Goal: Information Seeking & Learning: Get advice/opinions

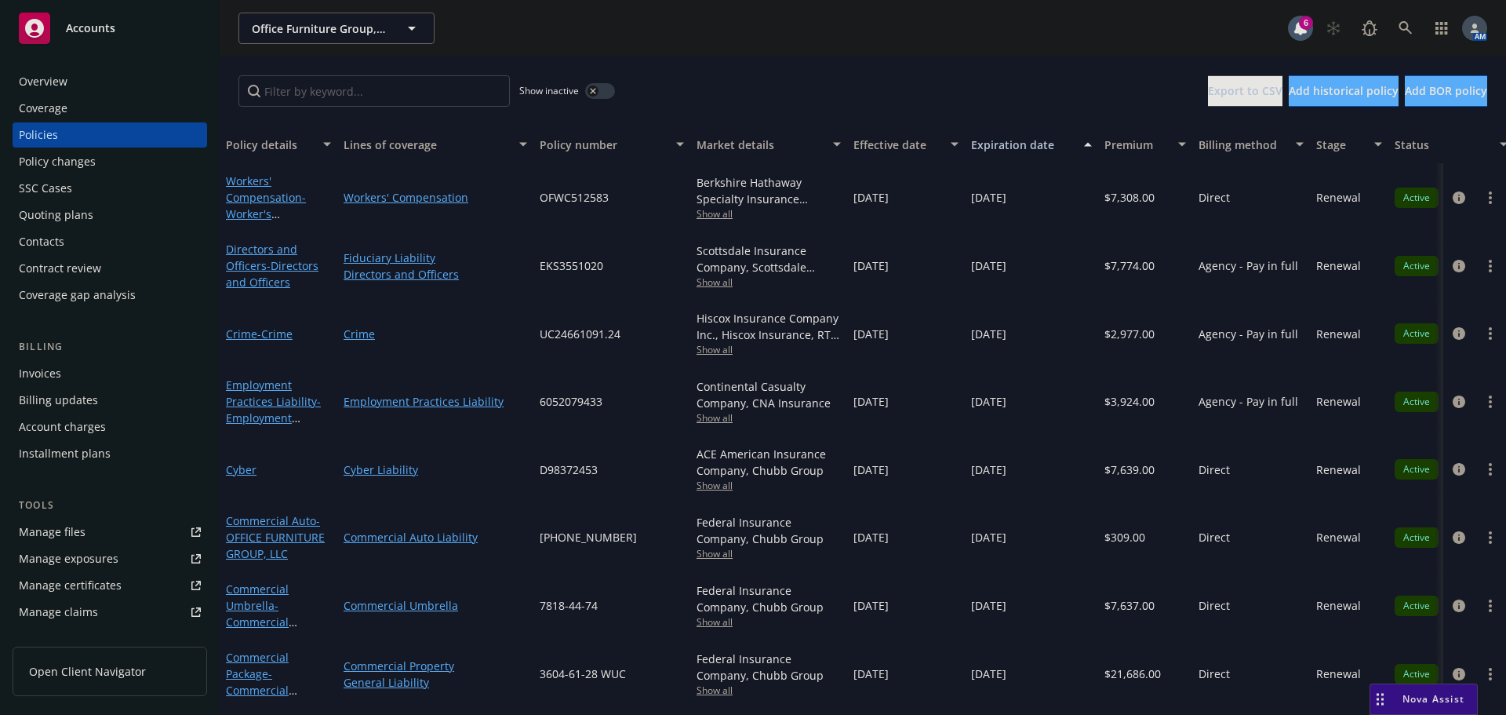
scroll to position [308, 0]
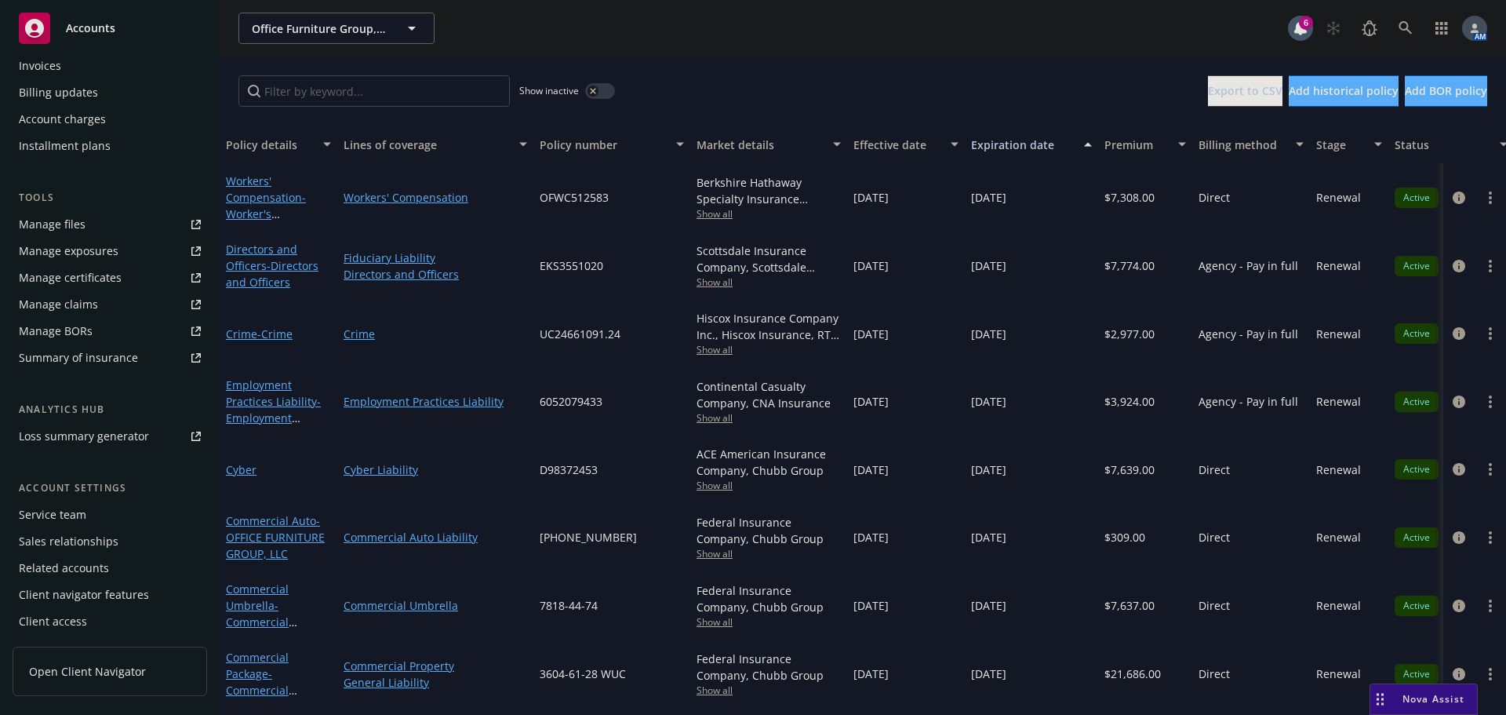
click at [94, 510] on div "Service team" at bounding box center [110, 514] width 182 height 25
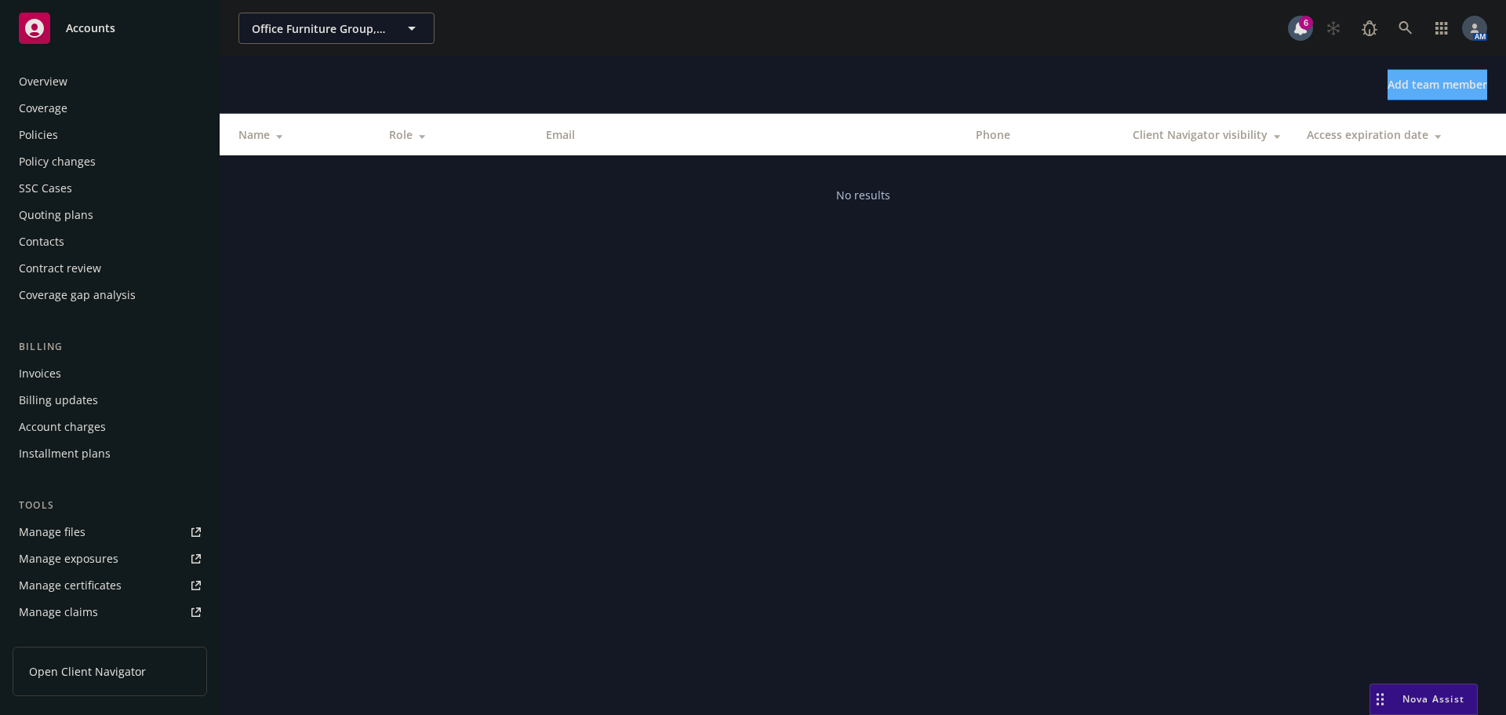
scroll to position [308, 0]
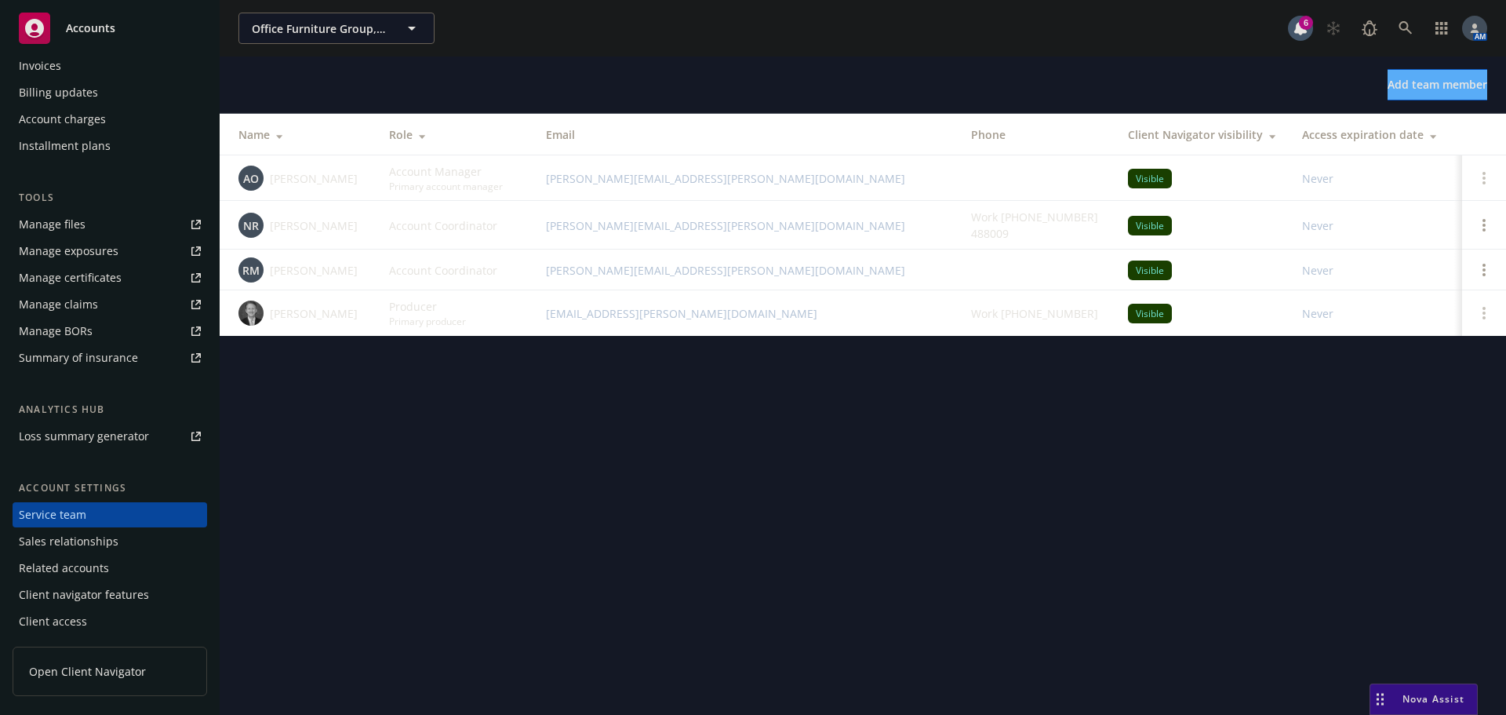
click at [1434, 703] on span "Nova Assist" at bounding box center [1434, 698] width 62 height 13
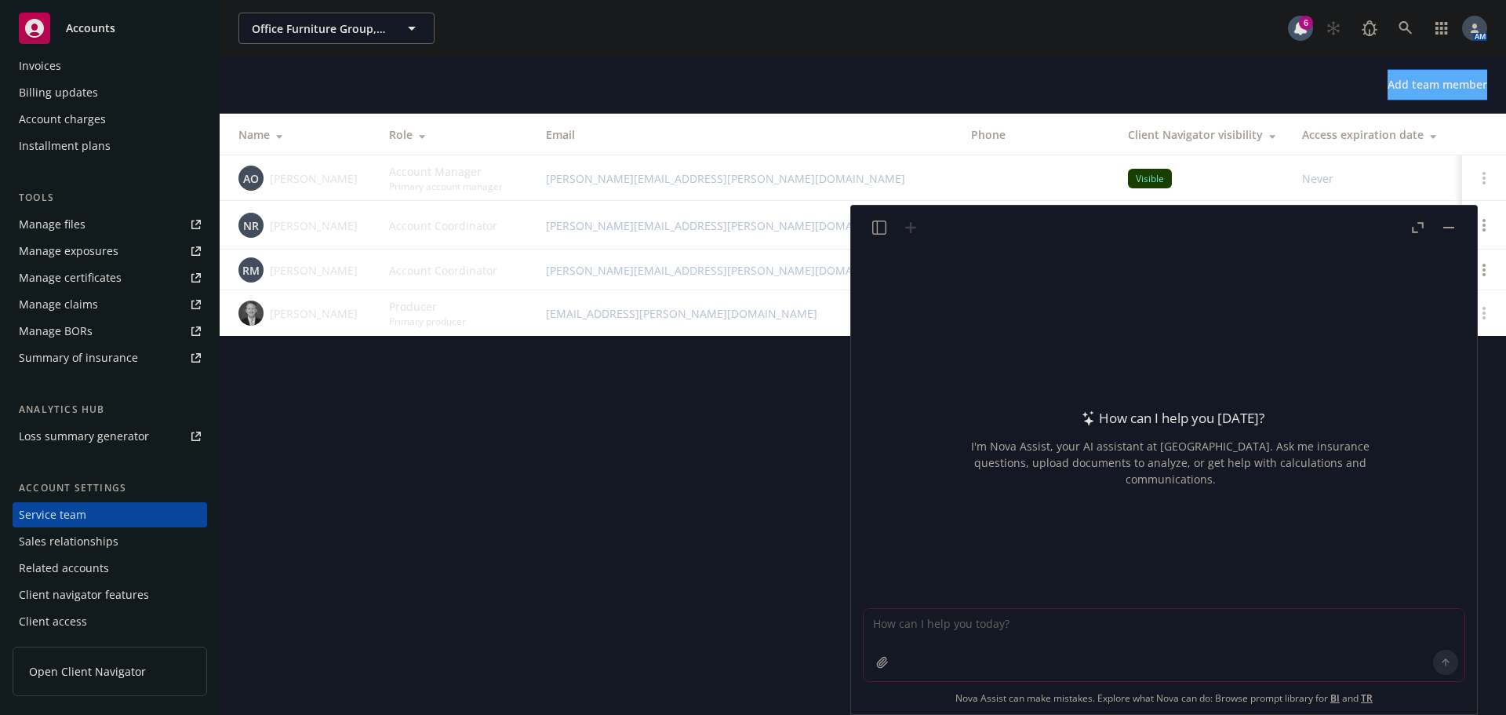
click at [1201, 639] on textarea at bounding box center [1164, 645] width 601 height 72
type textarea "what is an lpr?"
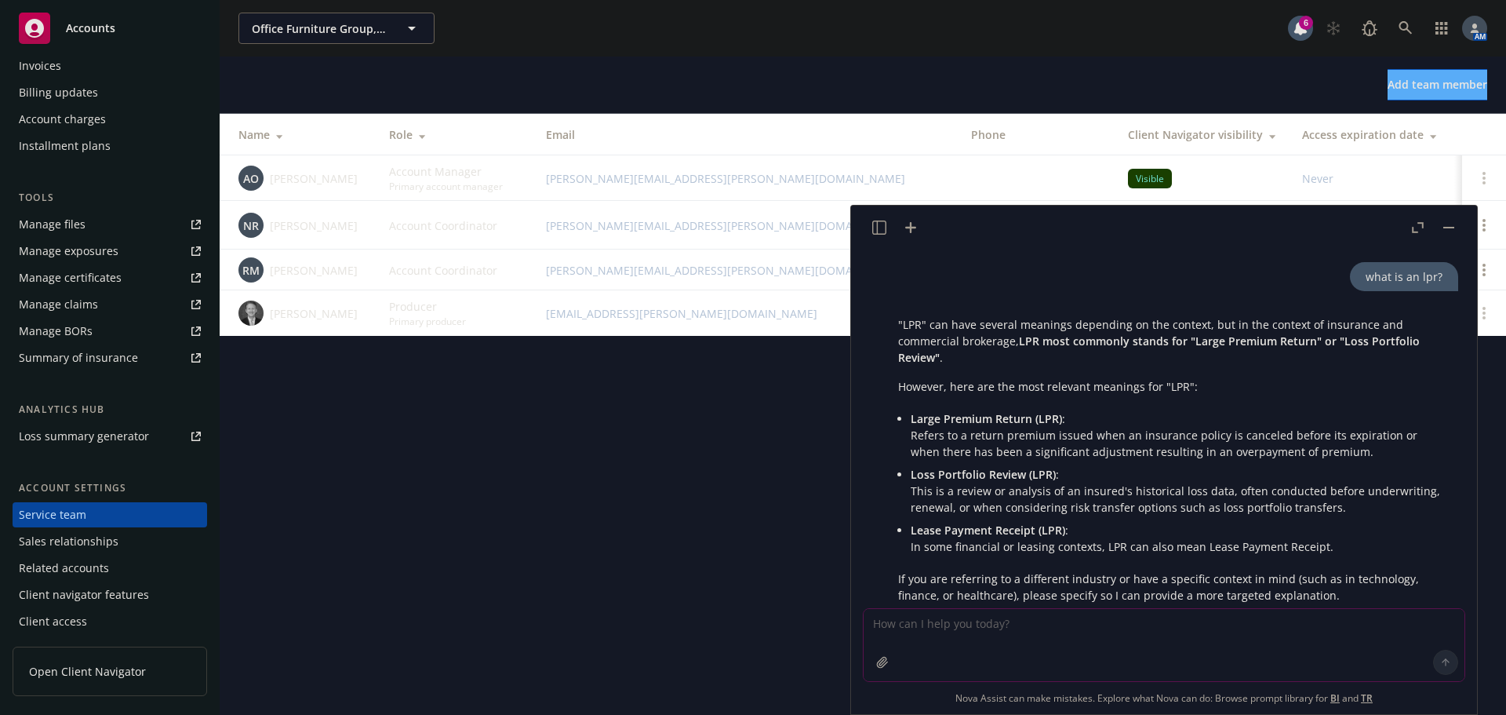
scroll to position [85, 0]
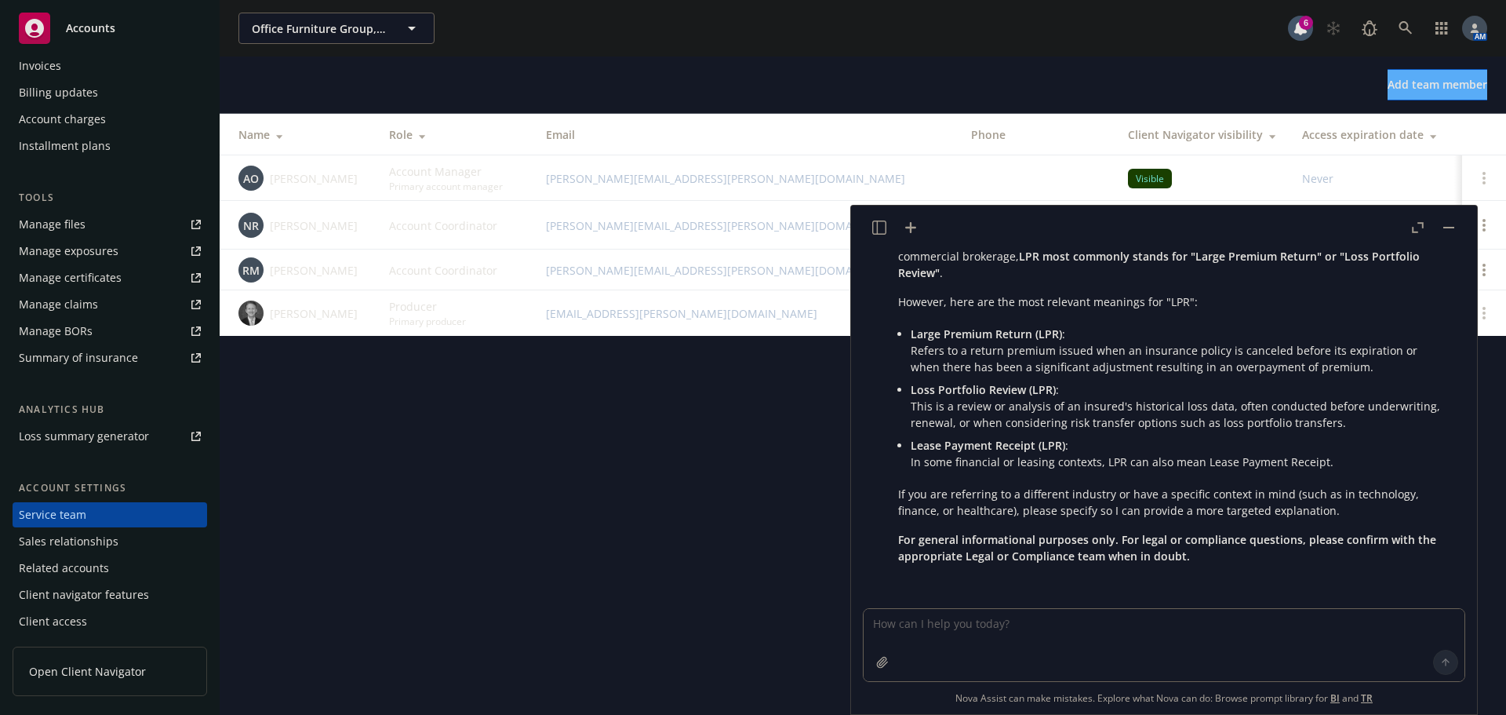
click at [1445, 229] on button "button" at bounding box center [1449, 227] width 19 height 19
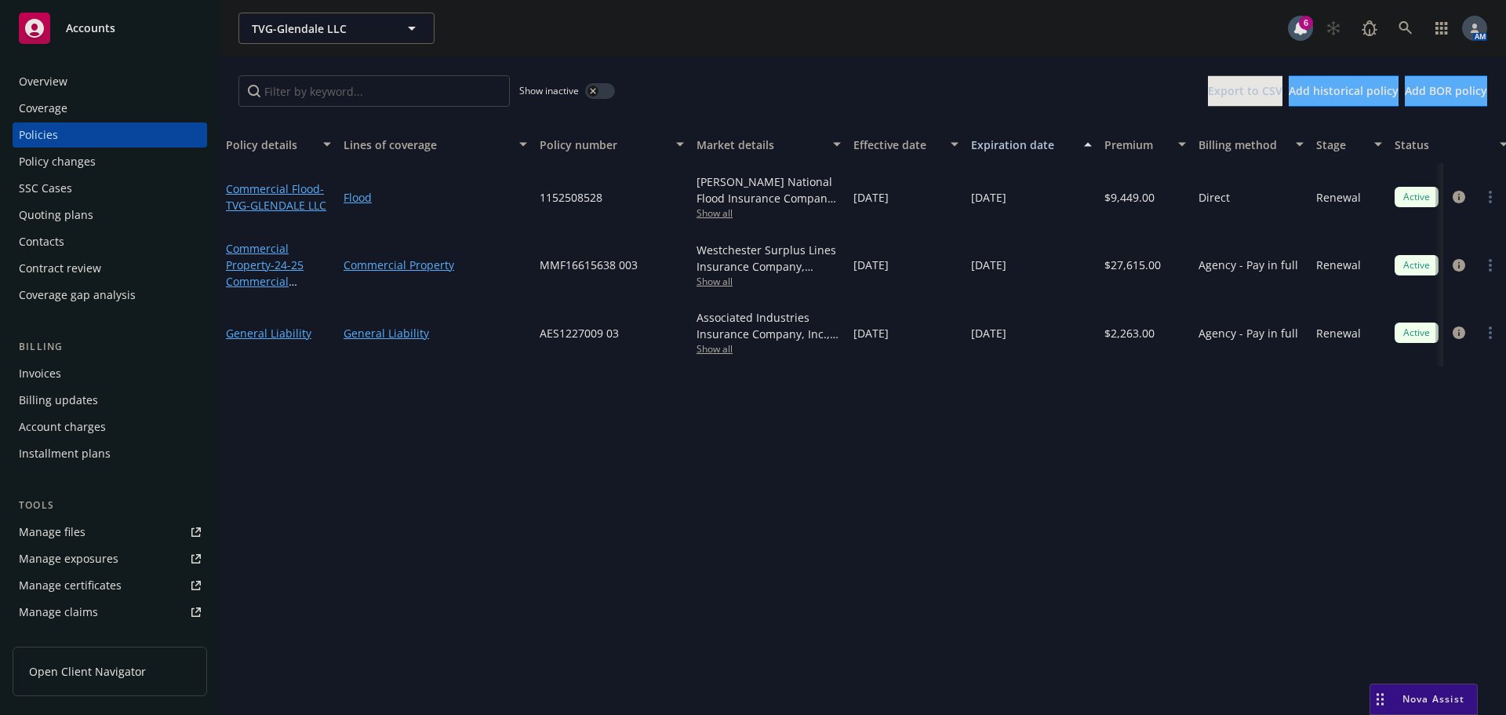
click at [601, 93] on button "button" at bounding box center [600, 91] width 30 height 16
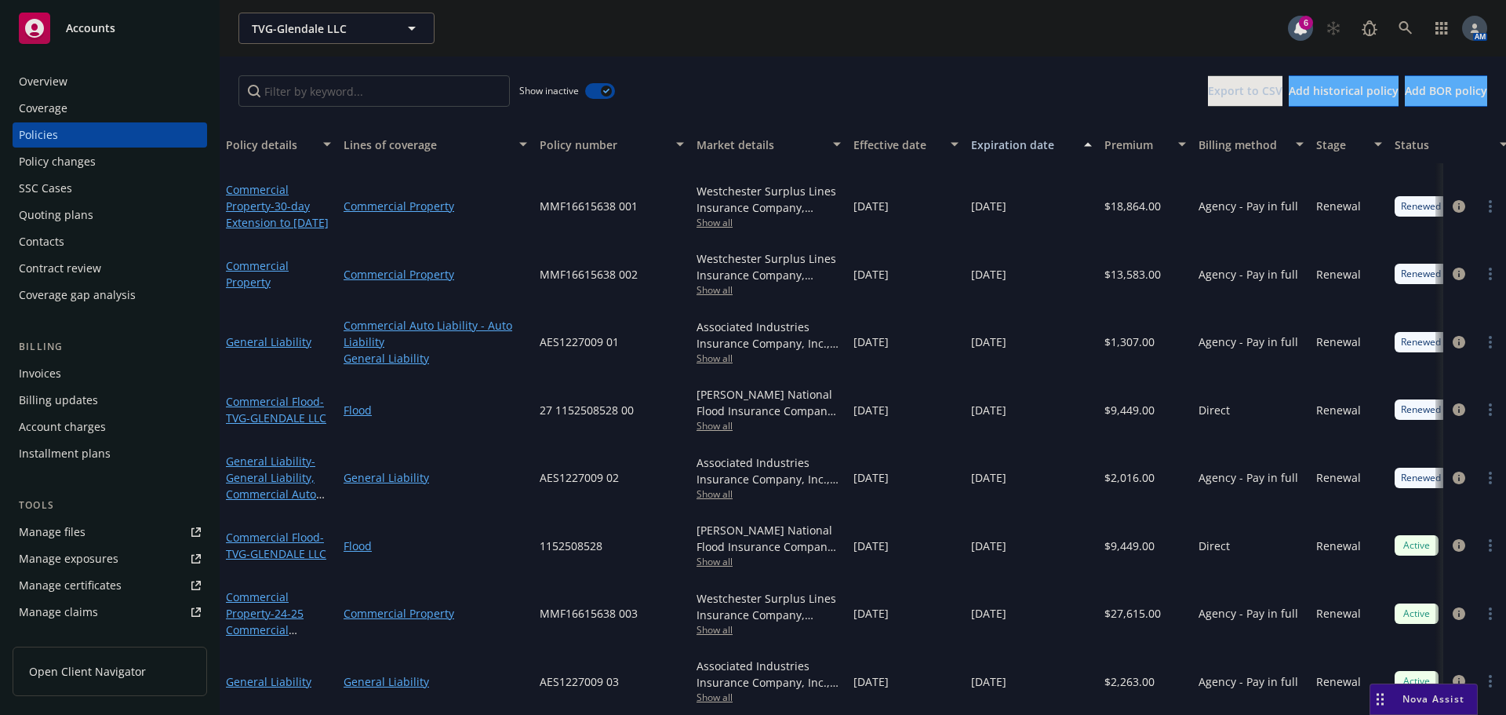
scroll to position [384, 0]
click at [1489, 612] on circle "more" at bounding box center [1490, 613] width 3 height 3
click at [883, 79] on div "Show inactive Export to CSV Add historical policy Add BOR policy" at bounding box center [863, 90] width 1287 height 69
click at [595, 87] on button "button" at bounding box center [600, 91] width 30 height 16
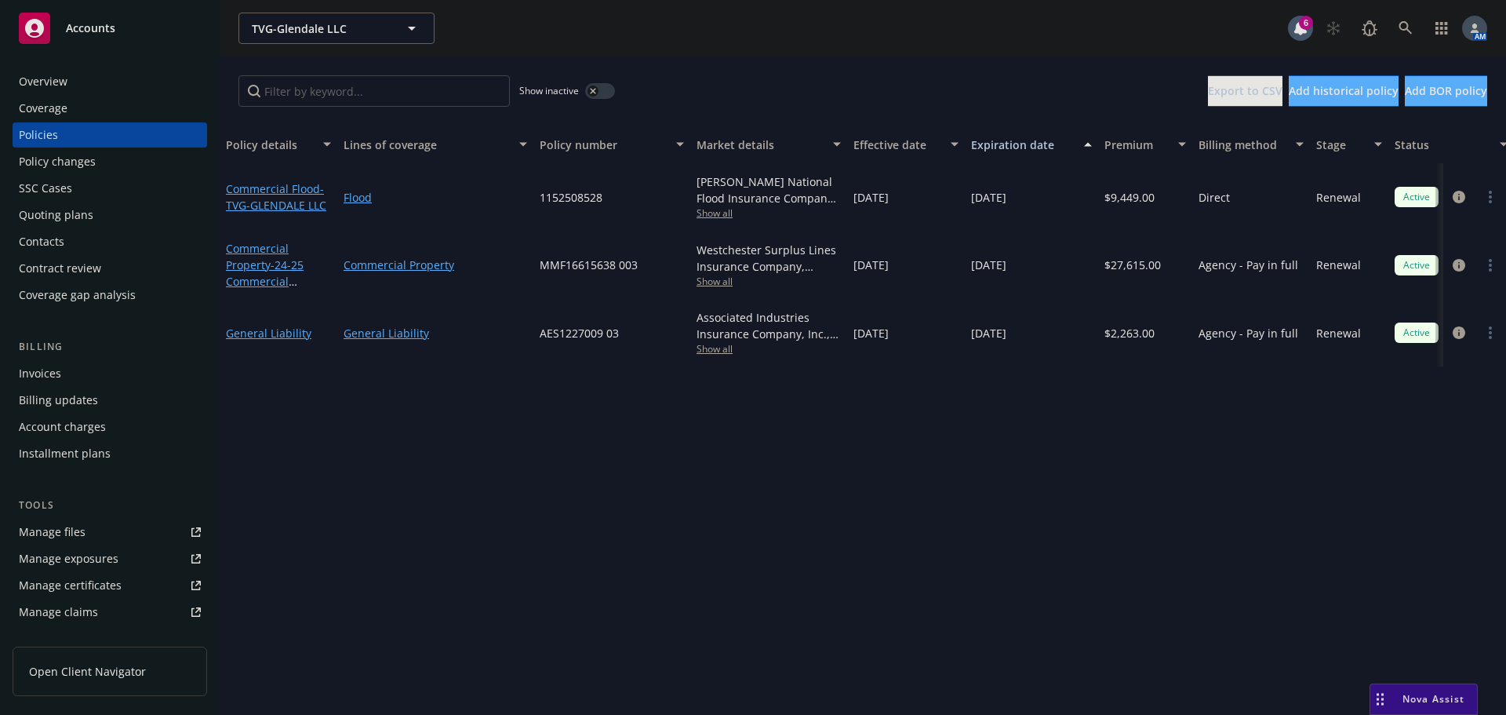
click at [716, 348] on span "Show all" at bounding box center [769, 348] width 144 height 13
click at [1075, 451] on div "Policy details Lines of coverage Policy number Market details Effective date Ex…" at bounding box center [863, 420] width 1287 height 589
click at [1457, 330] on icon "circleInformation" at bounding box center [1459, 332] width 13 height 13
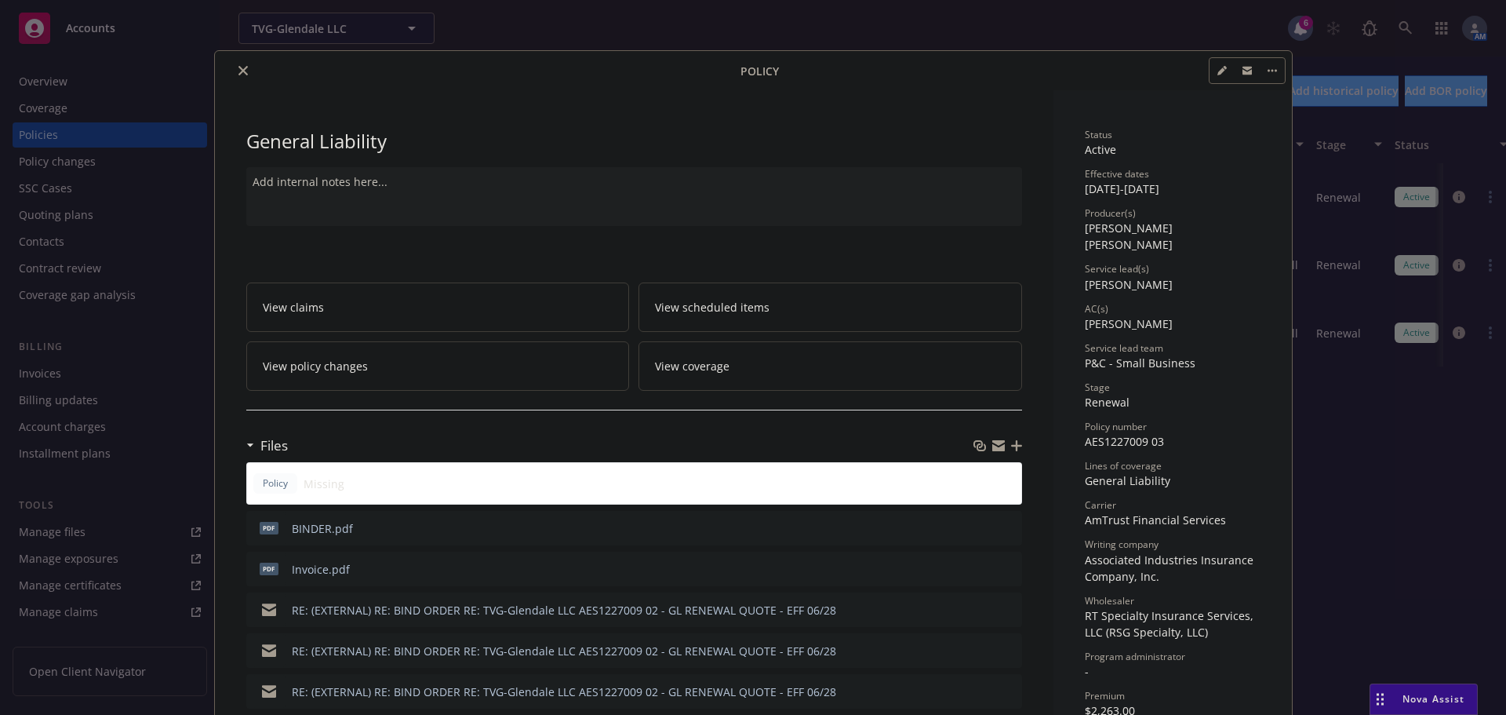
click at [238, 70] on icon "close" at bounding box center [242, 70] width 9 height 9
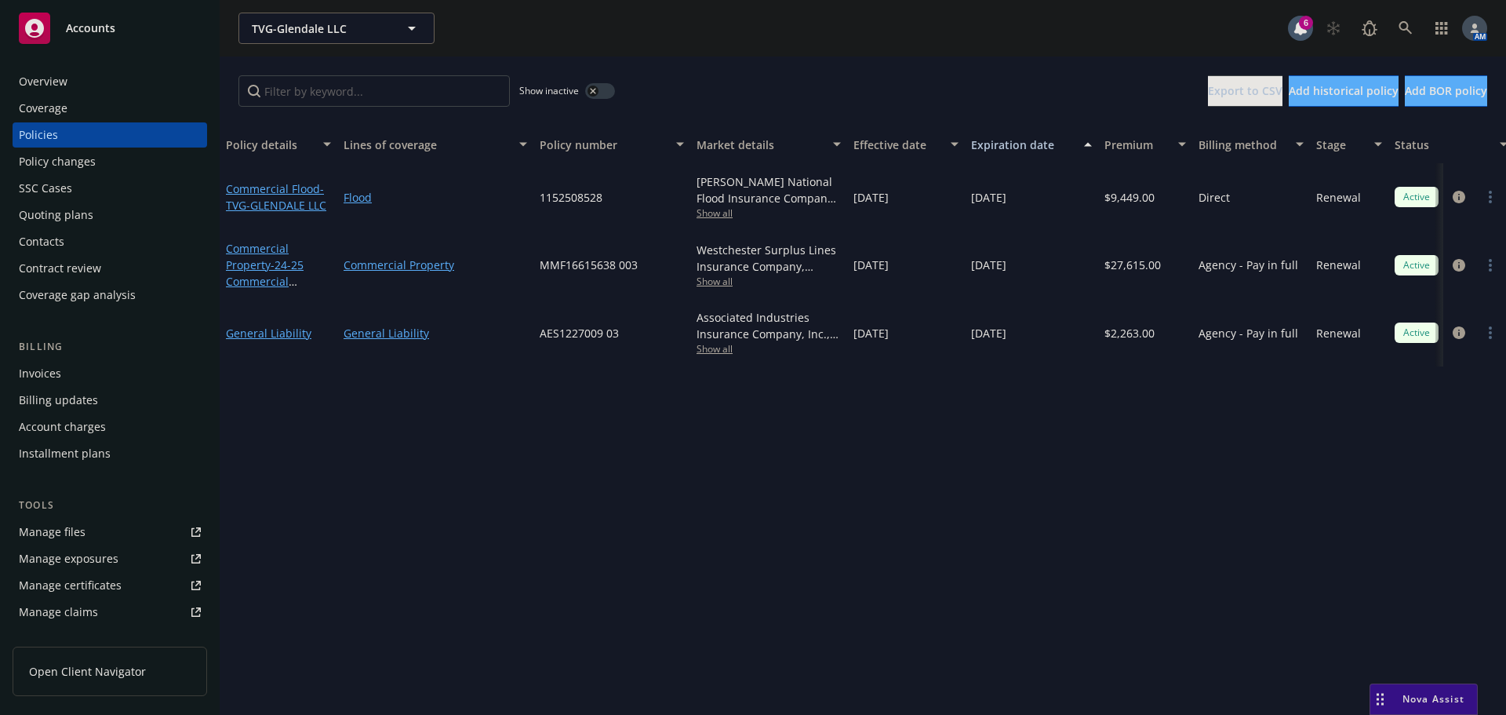
click at [80, 79] on div "Overview" at bounding box center [110, 81] width 182 height 25
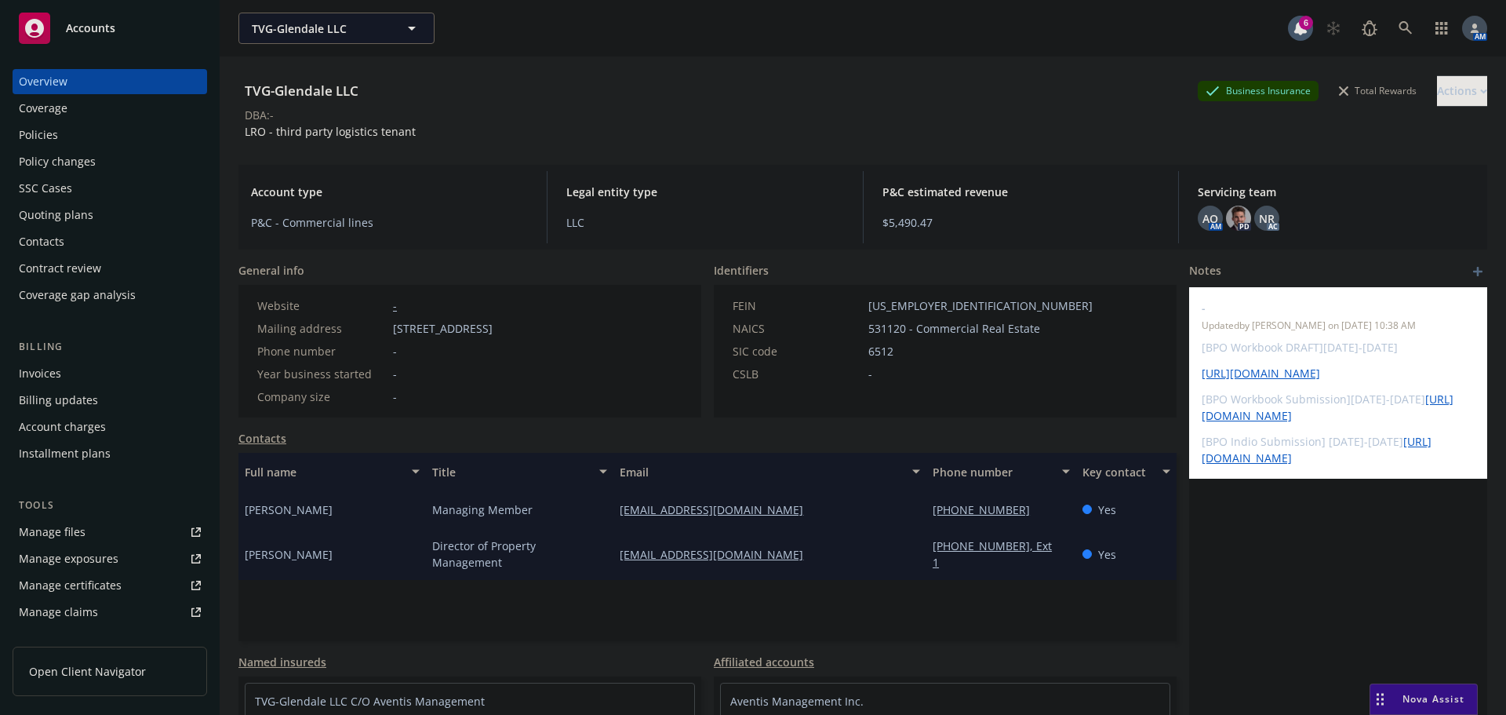
click at [86, 140] on div "Policies" at bounding box center [110, 134] width 182 height 25
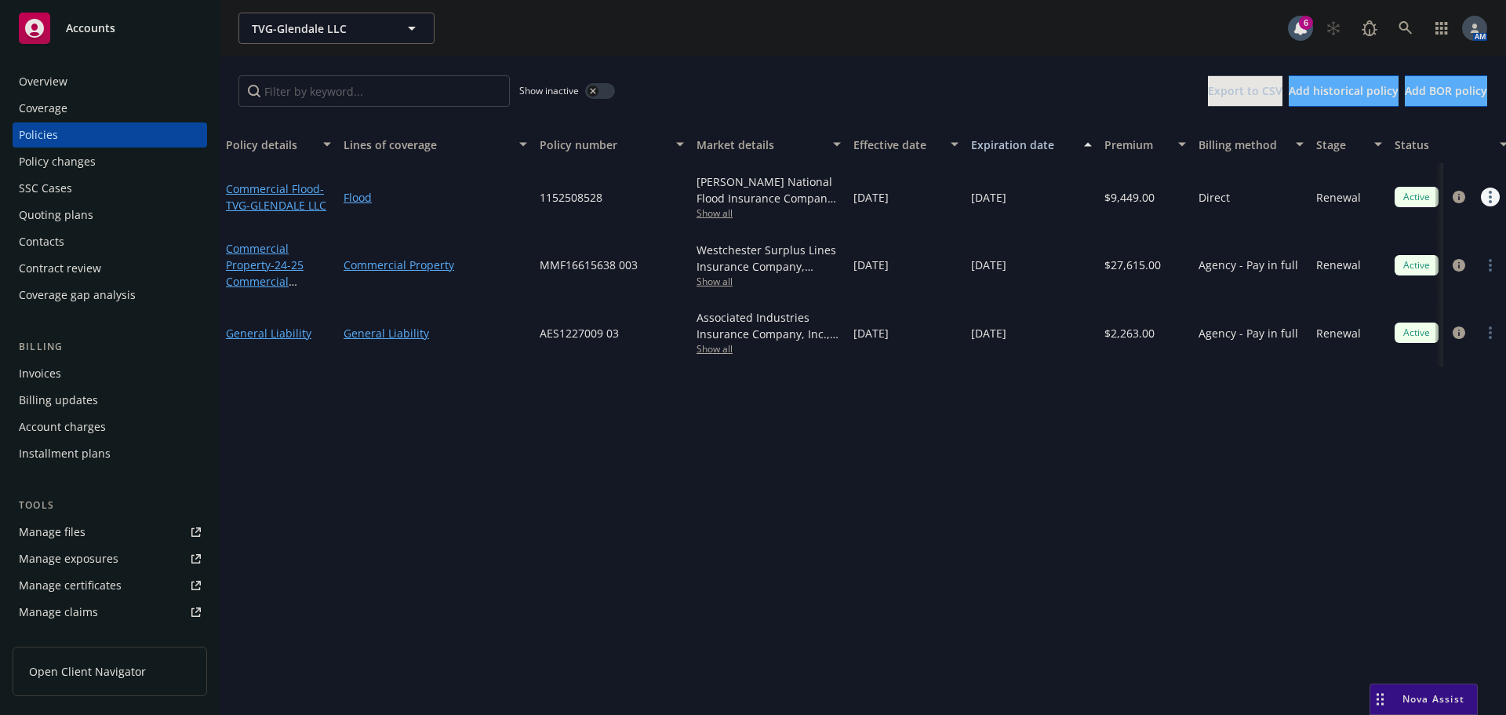
click at [1495, 202] on link "more" at bounding box center [1490, 196] width 19 height 19
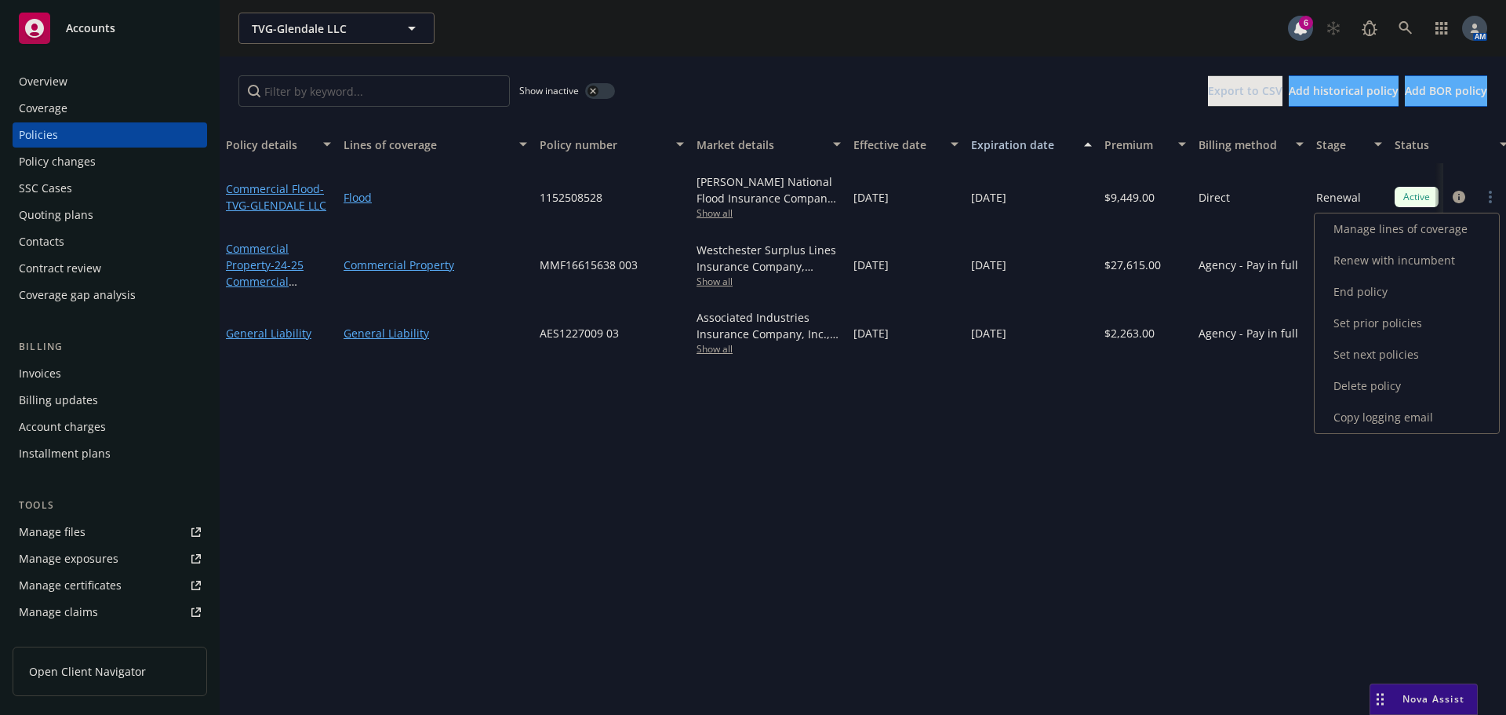
click at [1372, 415] on link "Copy logging email" at bounding box center [1407, 417] width 184 height 31
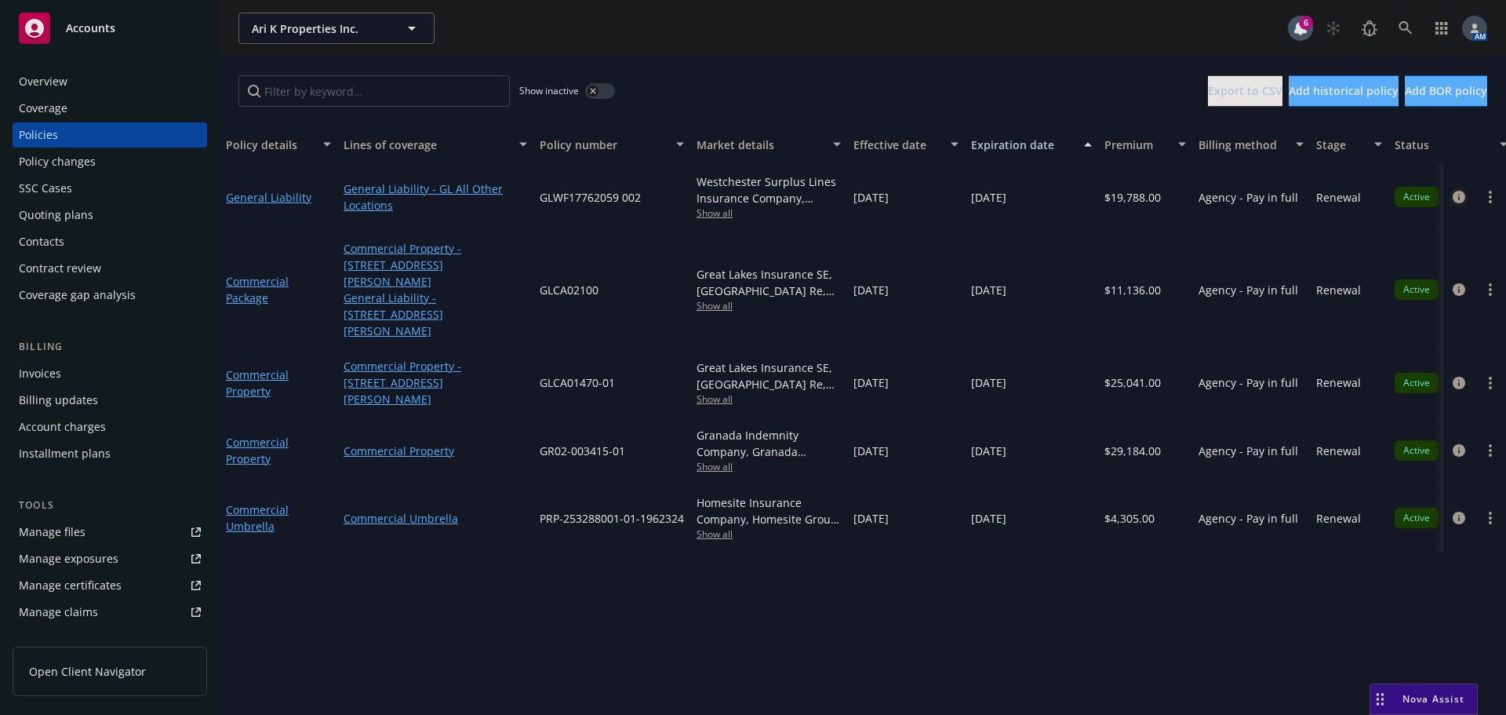
click at [1458, 196] on icon "circleInformation" at bounding box center [1459, 197] width 13 height 13
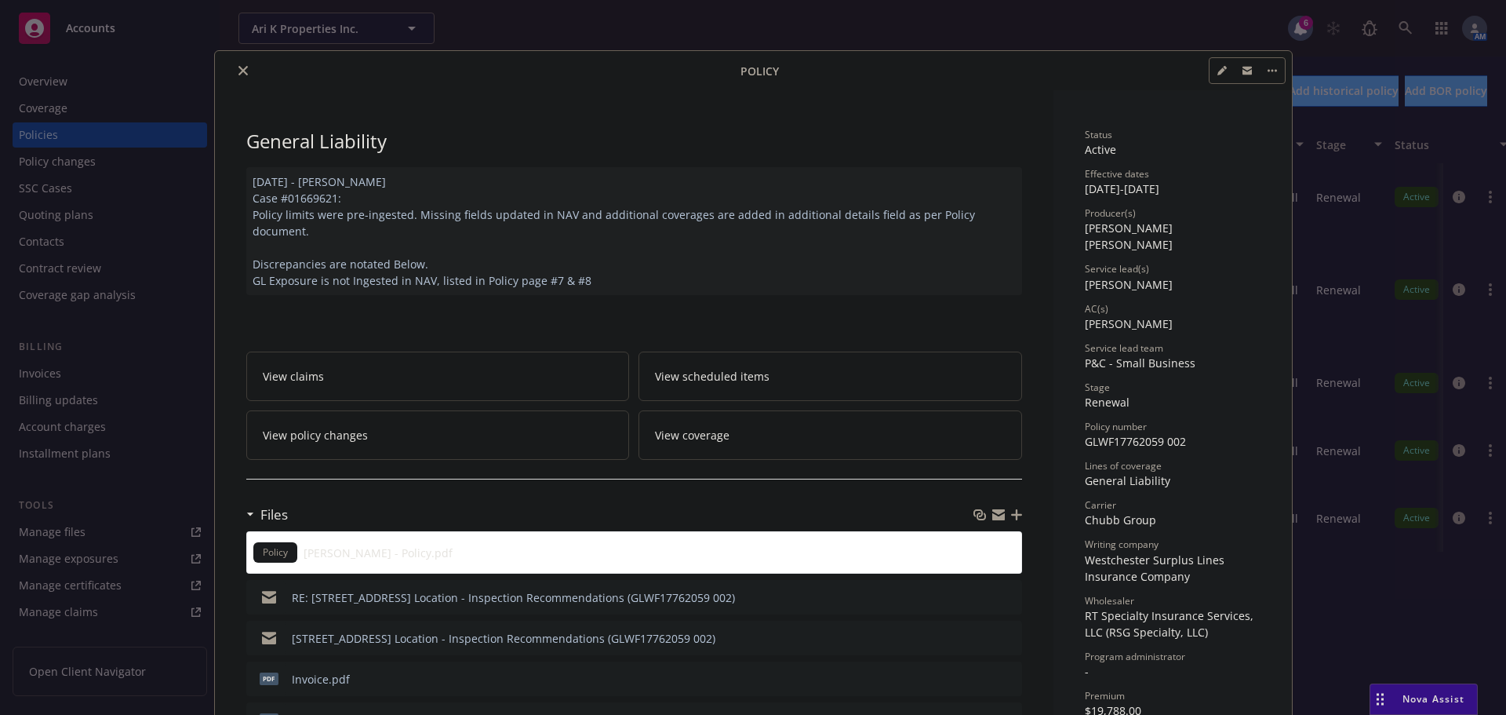
drag, startPoint x: 238, startPoint y: 75, endPoint x: 298, endPoint y: 93, distance: 62.1
click at [238, 75] on button "close" at bounding box center [243, 70] width 19 height 19
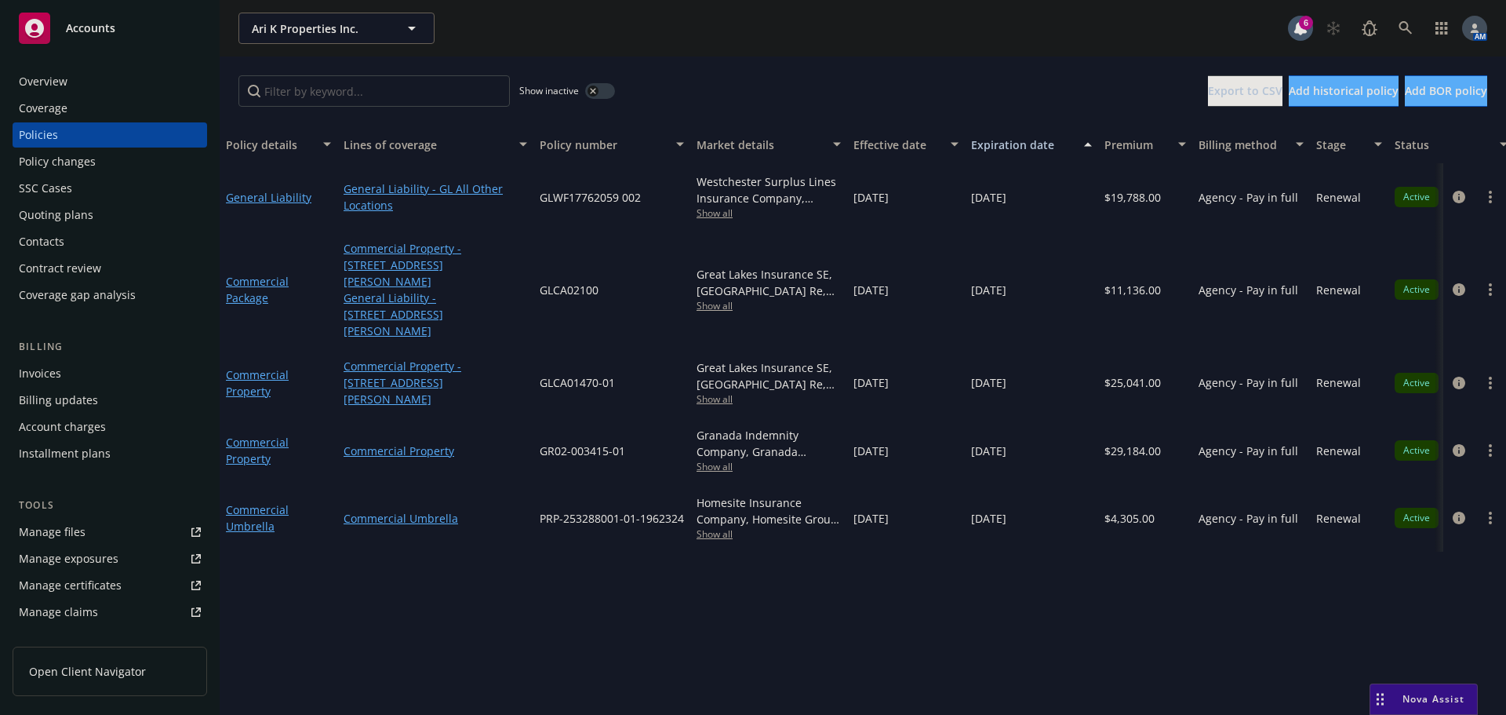
click at [699, 208] on span "Show all" at bounding box center [769, 212] width 144 height 13
drag, startPoint x: 594, startPoint y: 198, endPoint x: 542, endPoint y: 198, distance: 51.8
click at [542, 198] on div "GLWF17762059 002" at bounding box center [611, 196] width 157 height 67
copy span "GLWF17762059 002"
click at [707, 216] on span "Show all" at bounding box center [769, 212] width 144 height 13
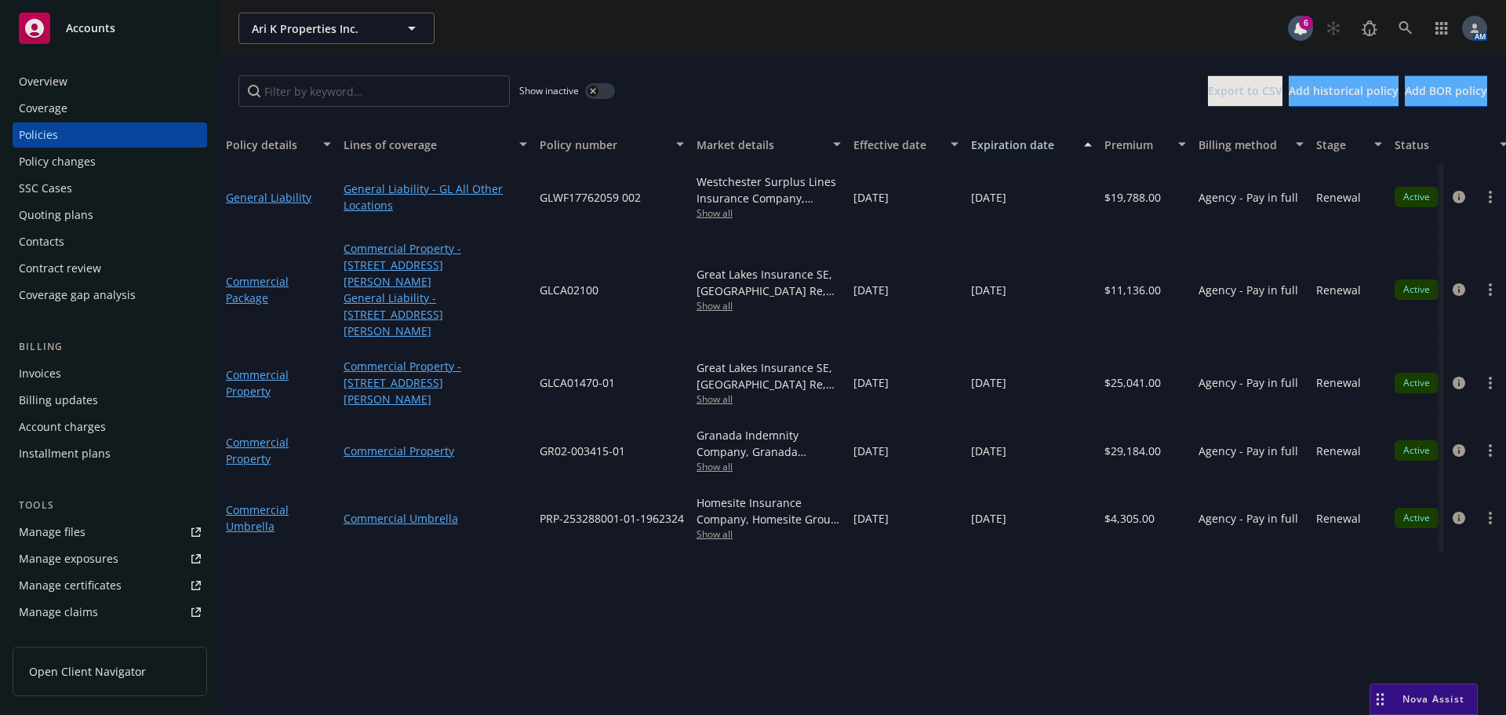
click at [761, 71] on div "Show inactive Export to CSV Add historical policy Add BOR policy" at bounding box center [863, 90] width 1287 height 69
click at [712, 207] on span "Show all" at bounding box center [769, 212] width 144 height 13
click at [741, 74] on div "Show inactive Export to CSV Add historical policy Add BOR policy" at bounding box center [863, 90] width 1287 height 69
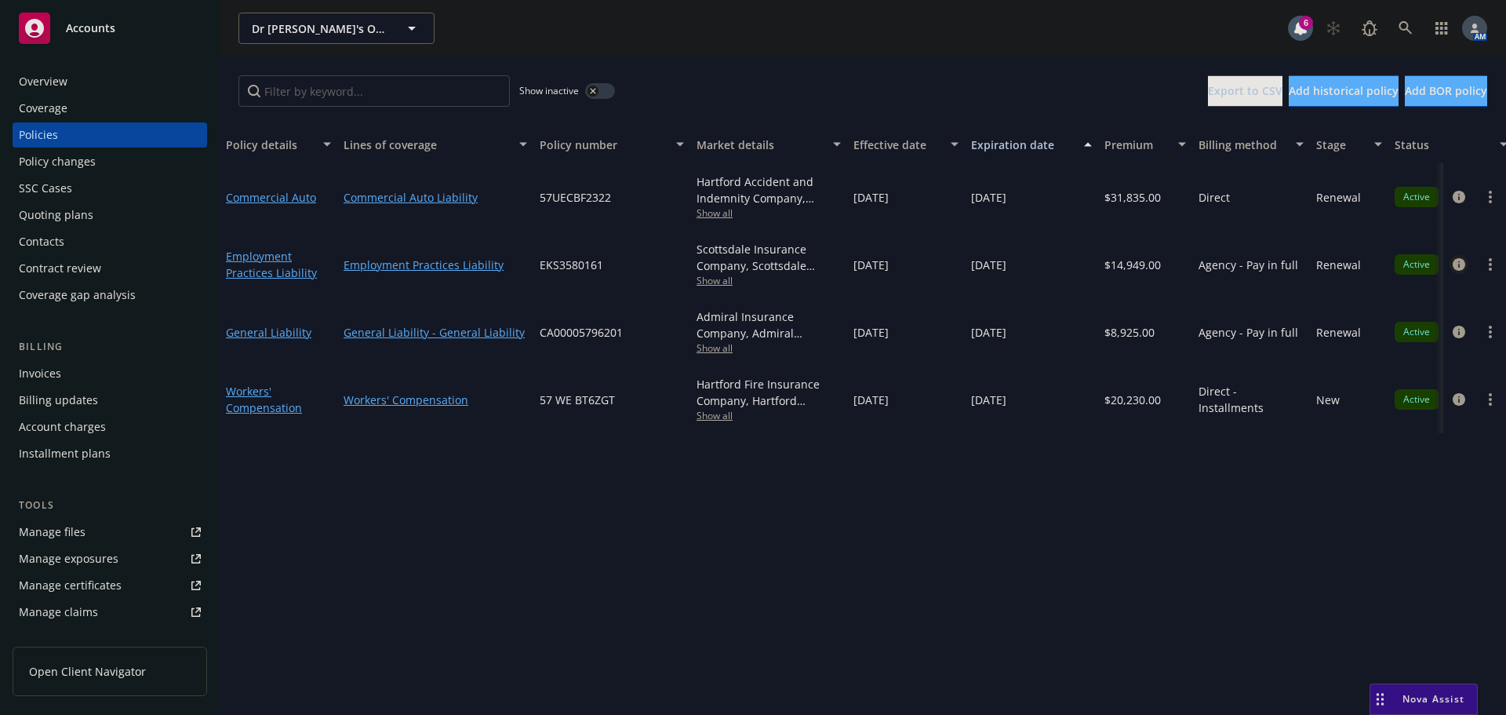
click at [1456, 261] on icon "circleInformation" at bounding box center [1459, 264] width 13 height 13
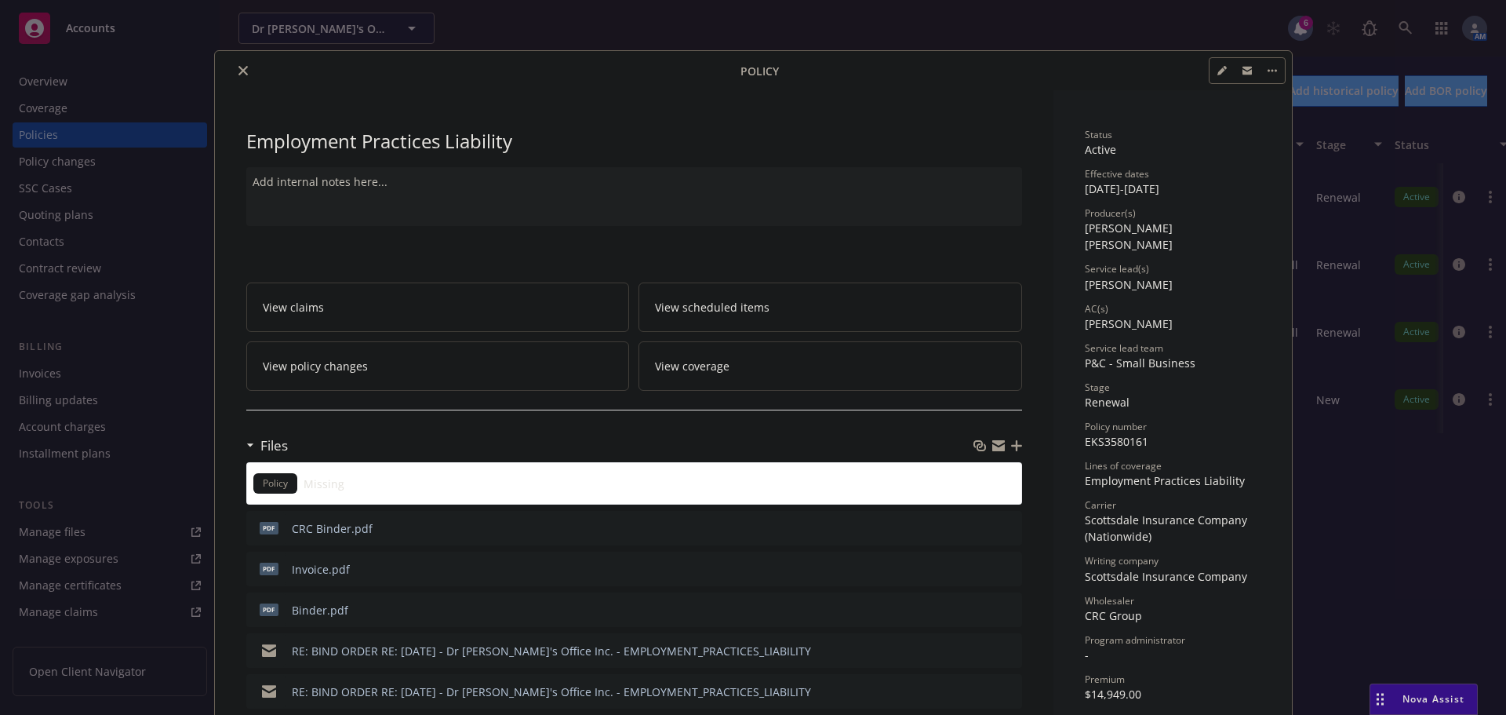
click at [1013, 447] on icon "button" at bounding box center [1016, 445] width 11 height 11
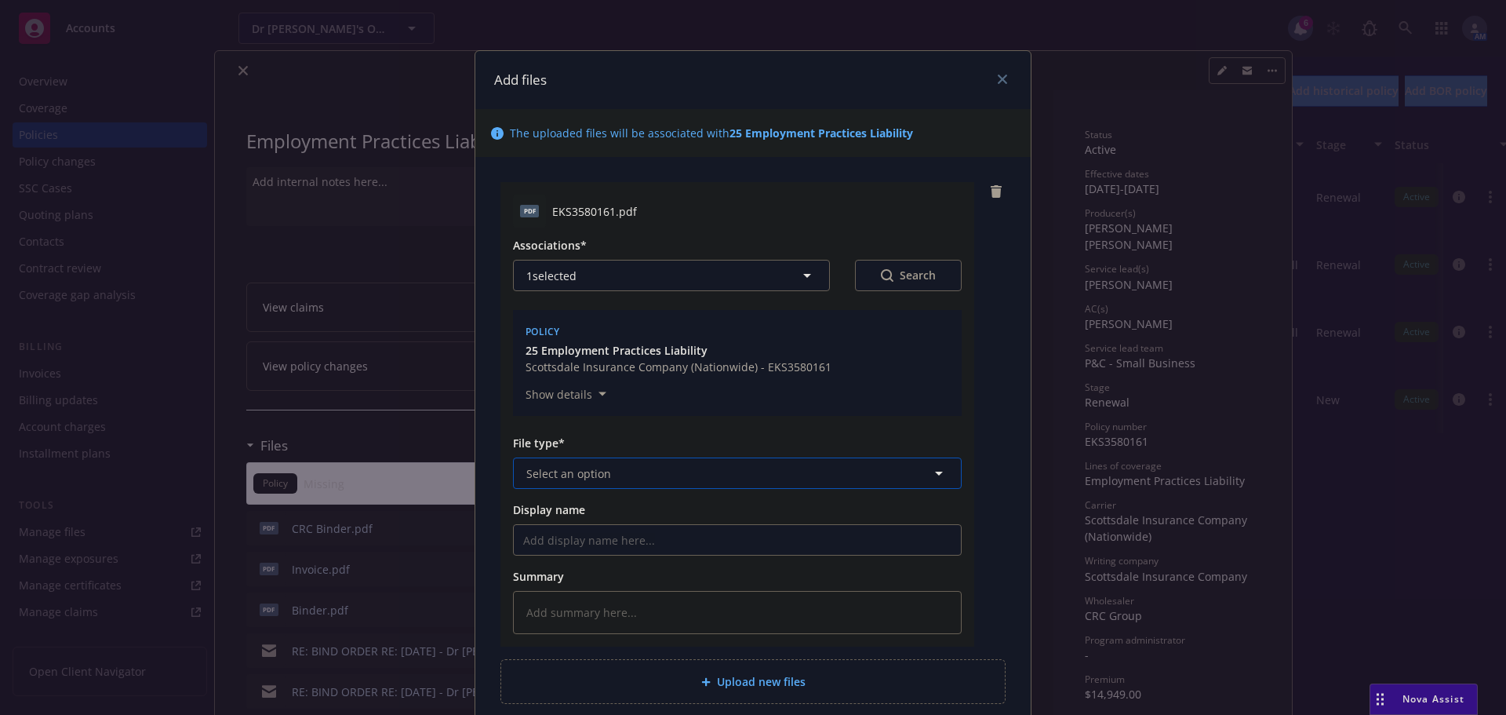
click at [580, 468] on span "Select an option" at bounding box center [568, 473] width 85 height 16
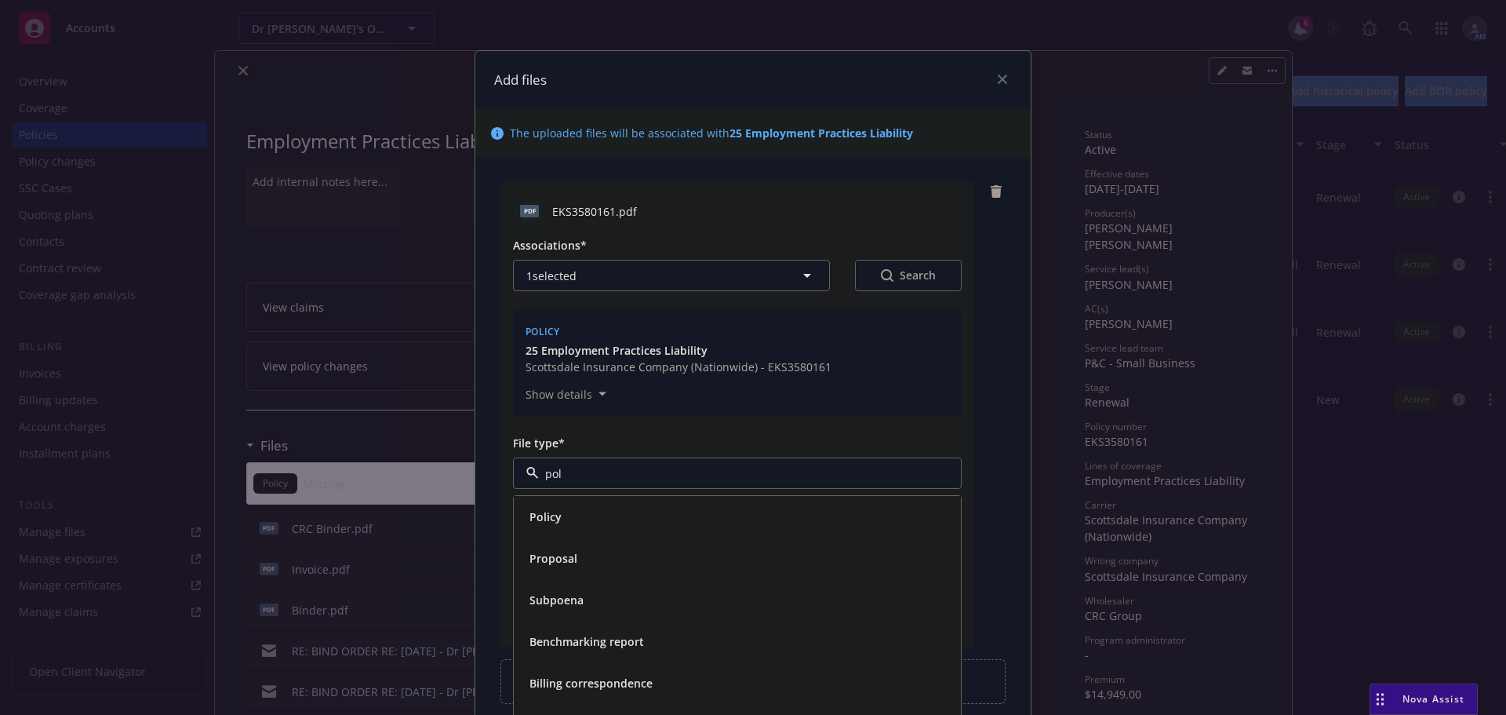
type input "poli"
click at [562, 514] on div "Policy" at bounding box center [737, 516] width 428 height 23
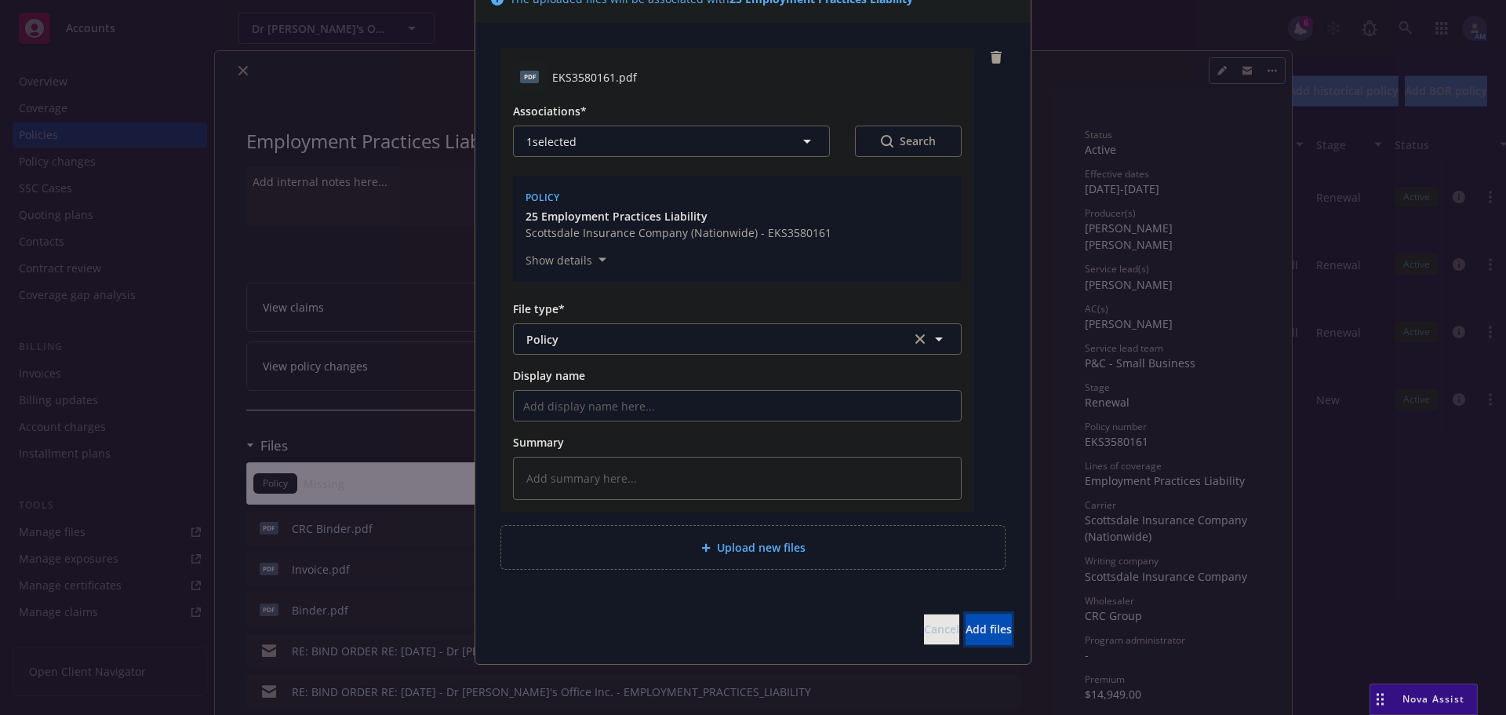
click at [974, 633] on span "Add files" at bounding box center [989, 628] width 46 height 15
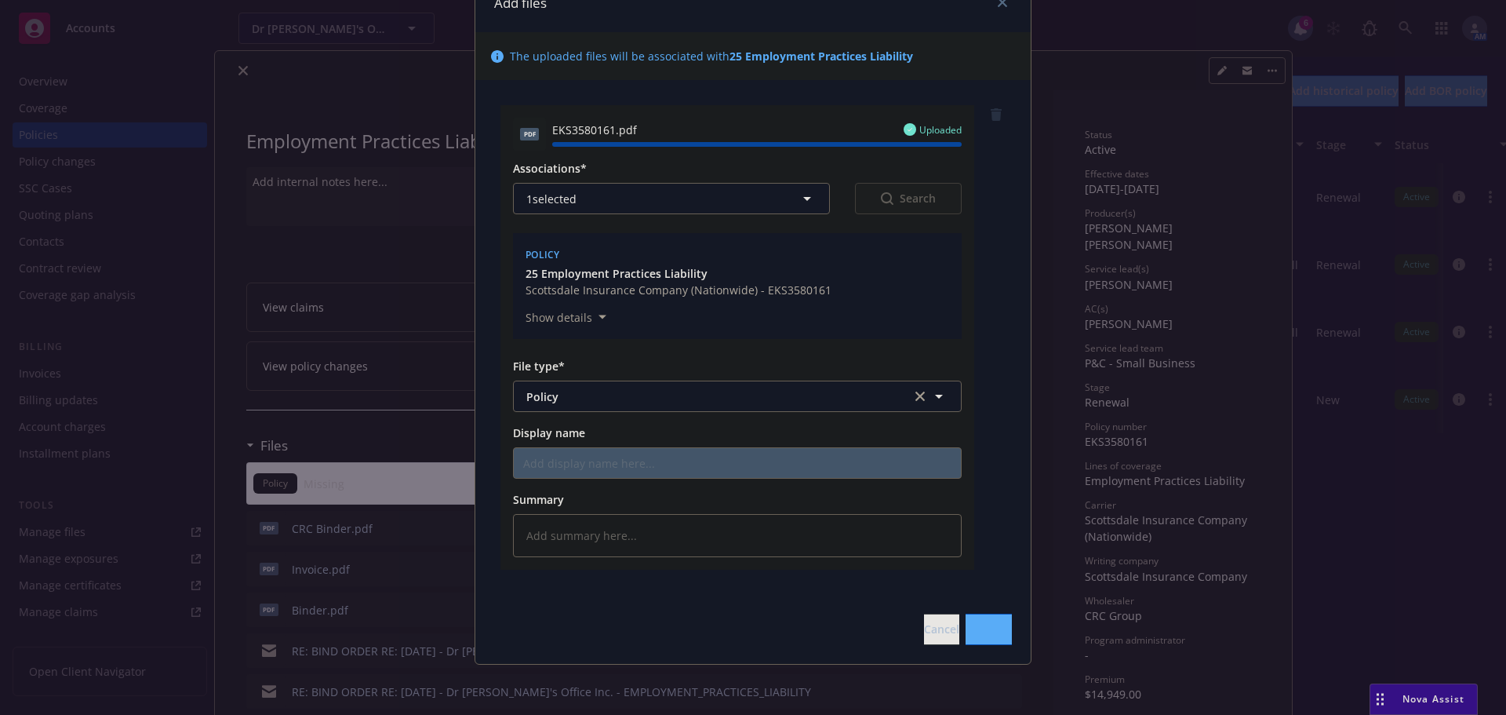
type textarea "x"
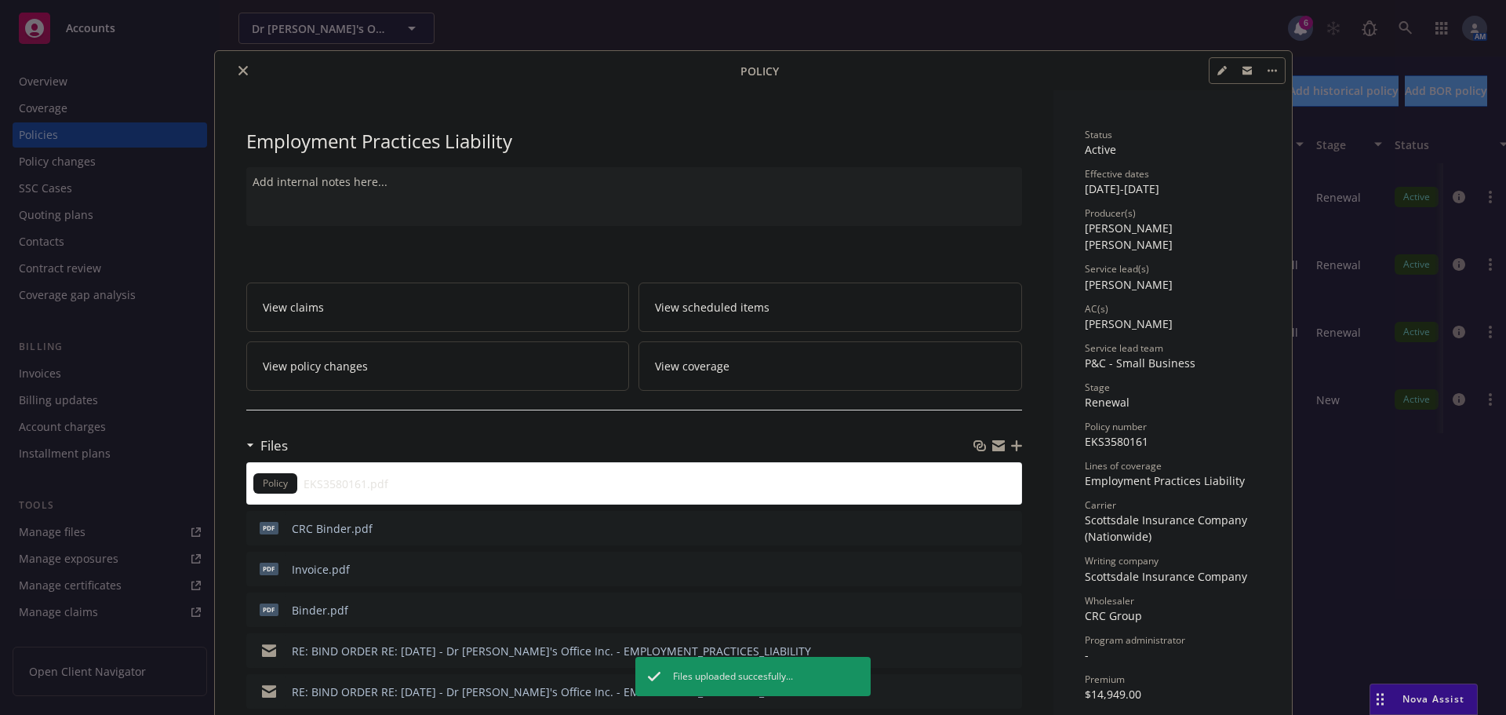
click at [238, 67] on icon "close" at bounding box center [242, 70] width 9 height 9
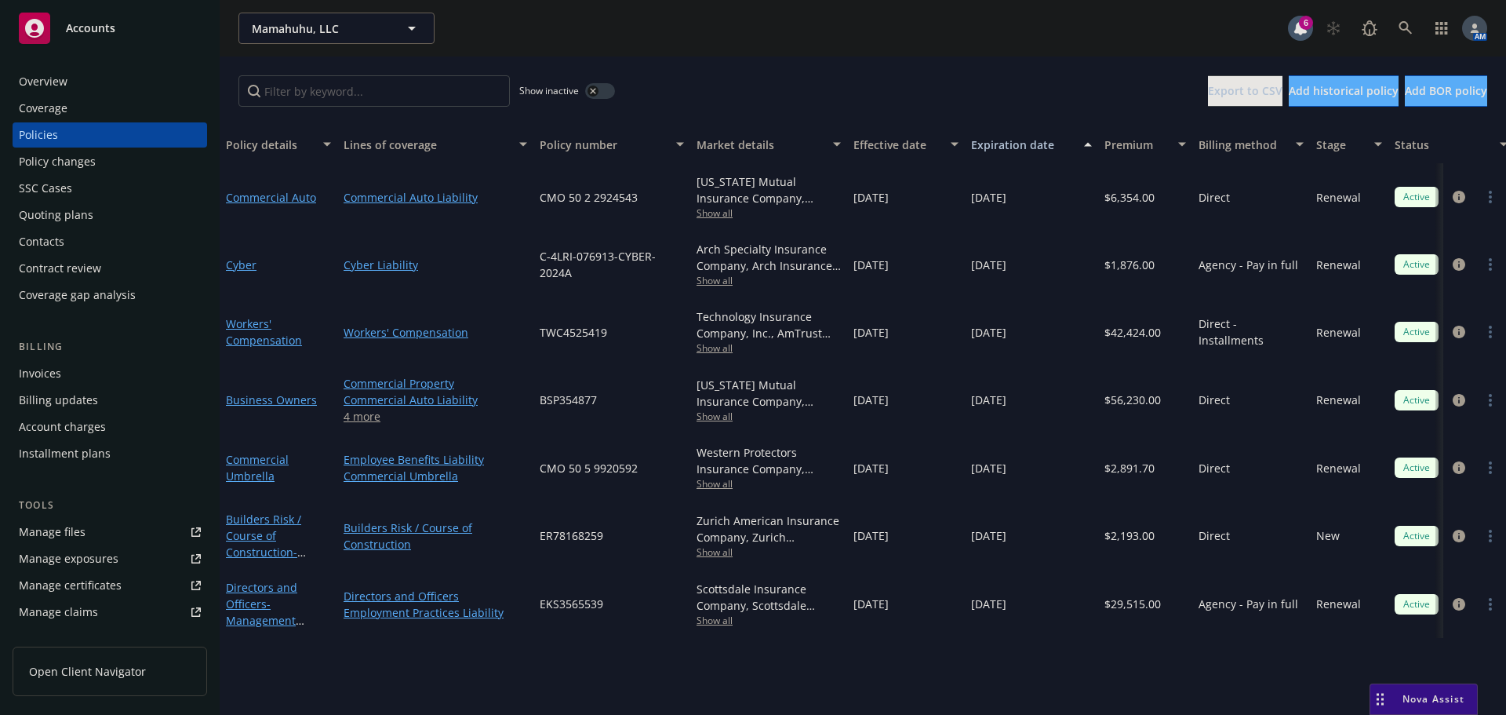
click at [573, 401] on span "BSP354877" at bounding box center [568, 399] width 57 height 16
copy span "BSP354877"
click at [712, 415] on span "Show all" at bounding box center [769, 416] width 144 height 13
click at [666, 311] on div "TWC4525419" at bounding box center [611, 331] width 157 height 67
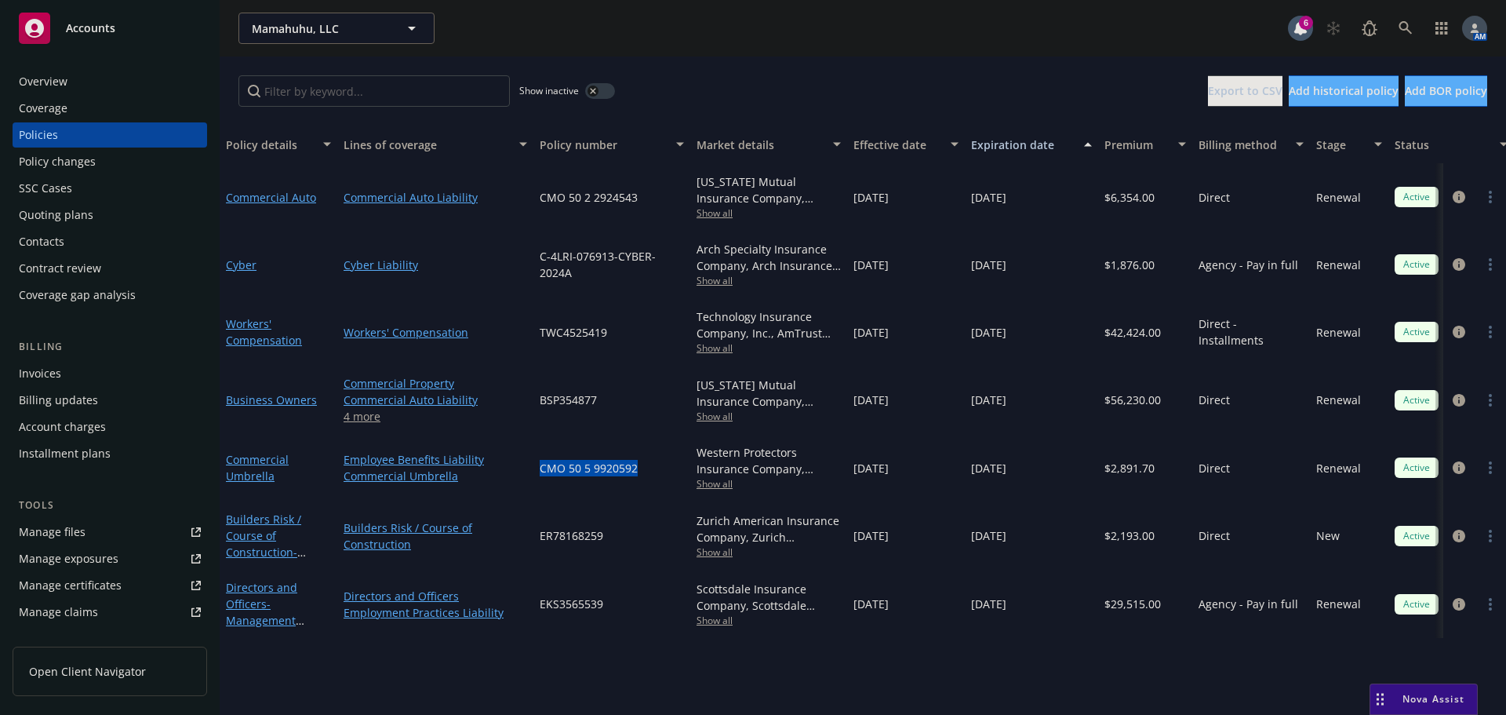
drag, startPoint x: 616, startPoint y: 468, endPoint x: 532, endPoint y: 472, distance: 84.0
click at [532, 472] on div "Commercial Umbrella Employee Benefits Liability Commercial Umbrella CMO 50 5 99…" at bounding box center [977, 467] width 1514 height 67
copy div "CMO 50 5 9920592"
click at [715, 487] on span "Show all" at bounding box center [769, 483] width 144 height 13
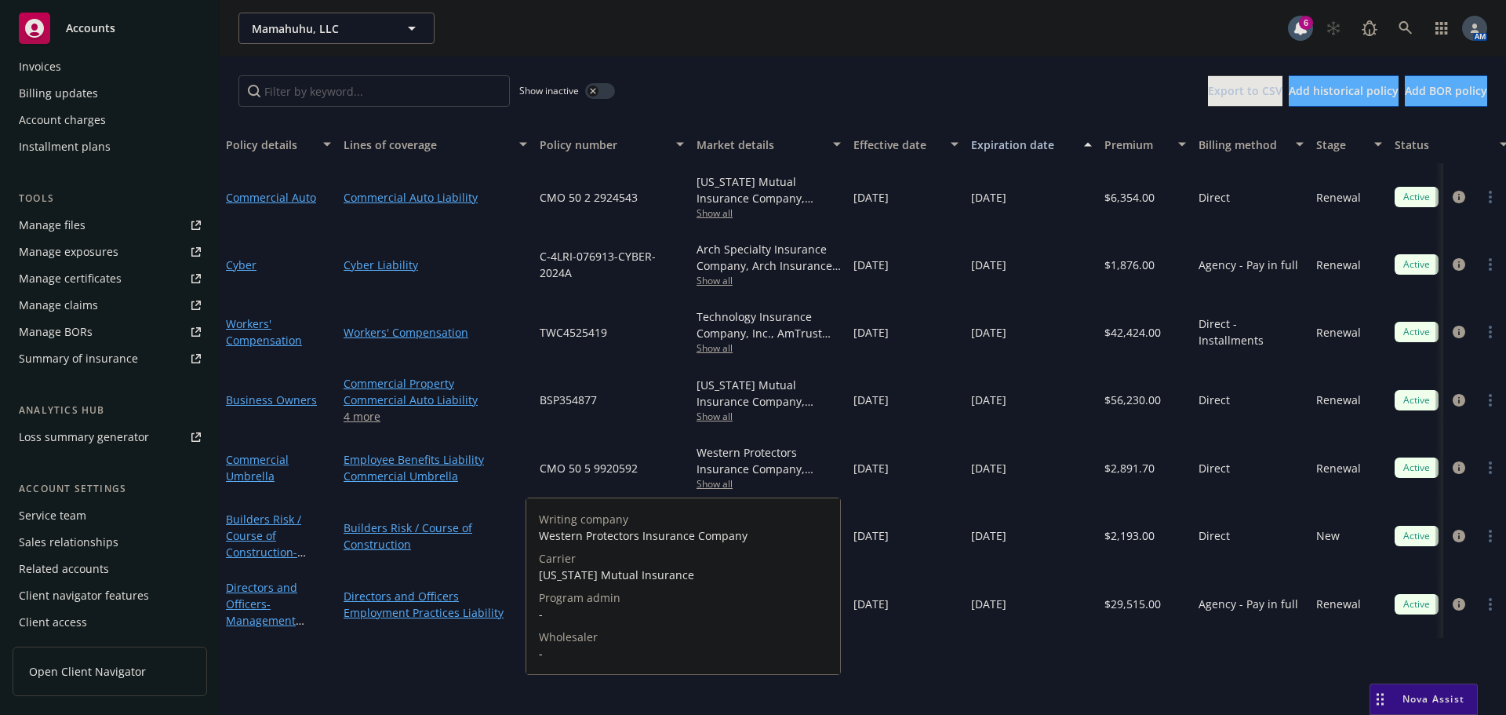
scroll to position [308, 0]
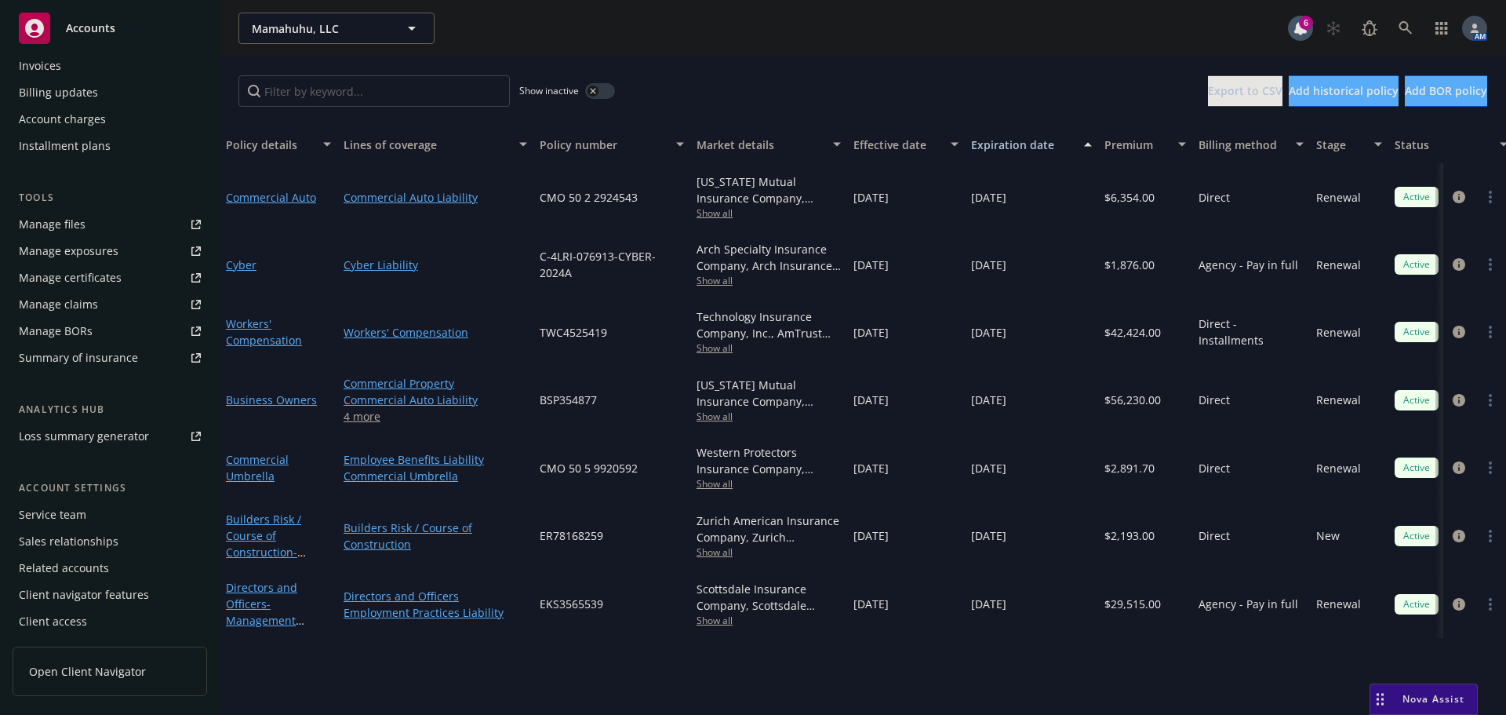
click at [86, 511] on div "Service team" at bounding box center [110, 514] width 182 height 25
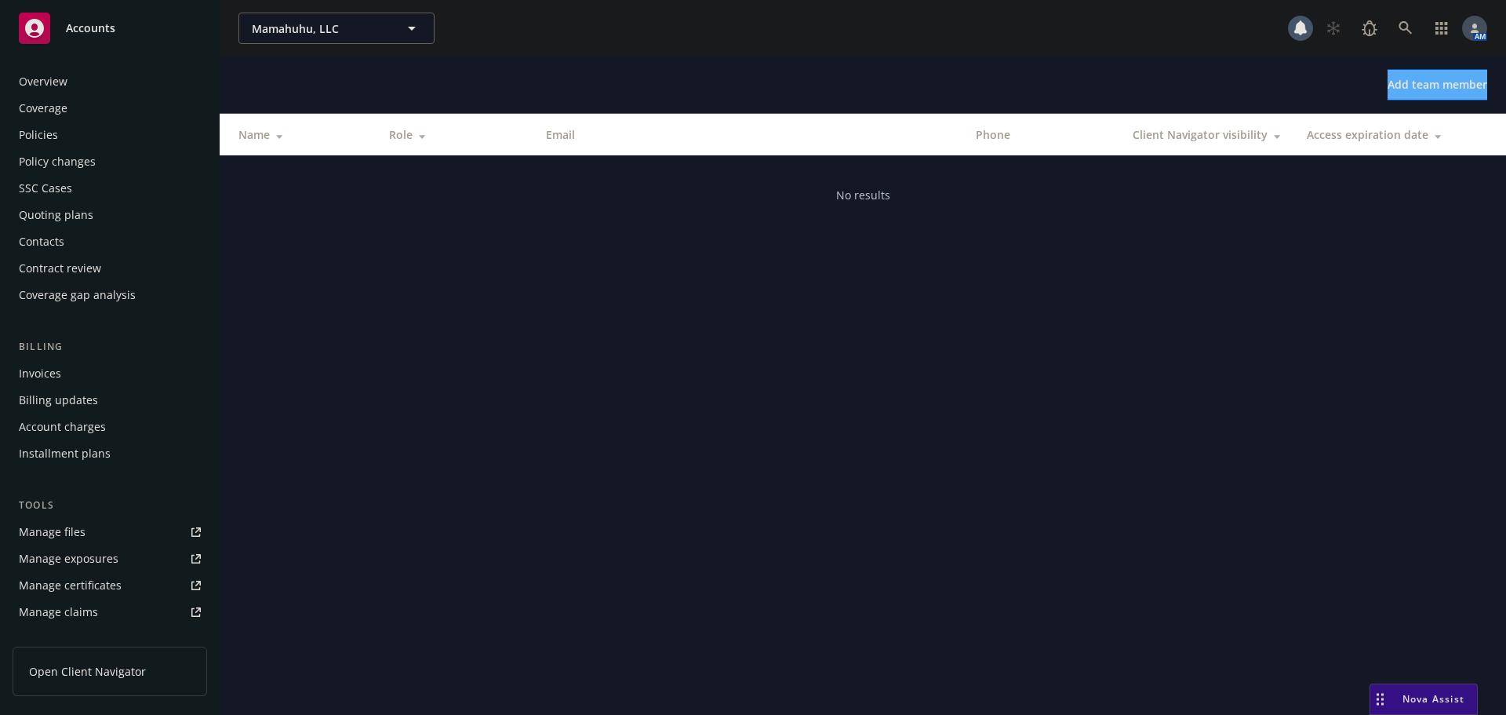
scroll to position [308, 0]
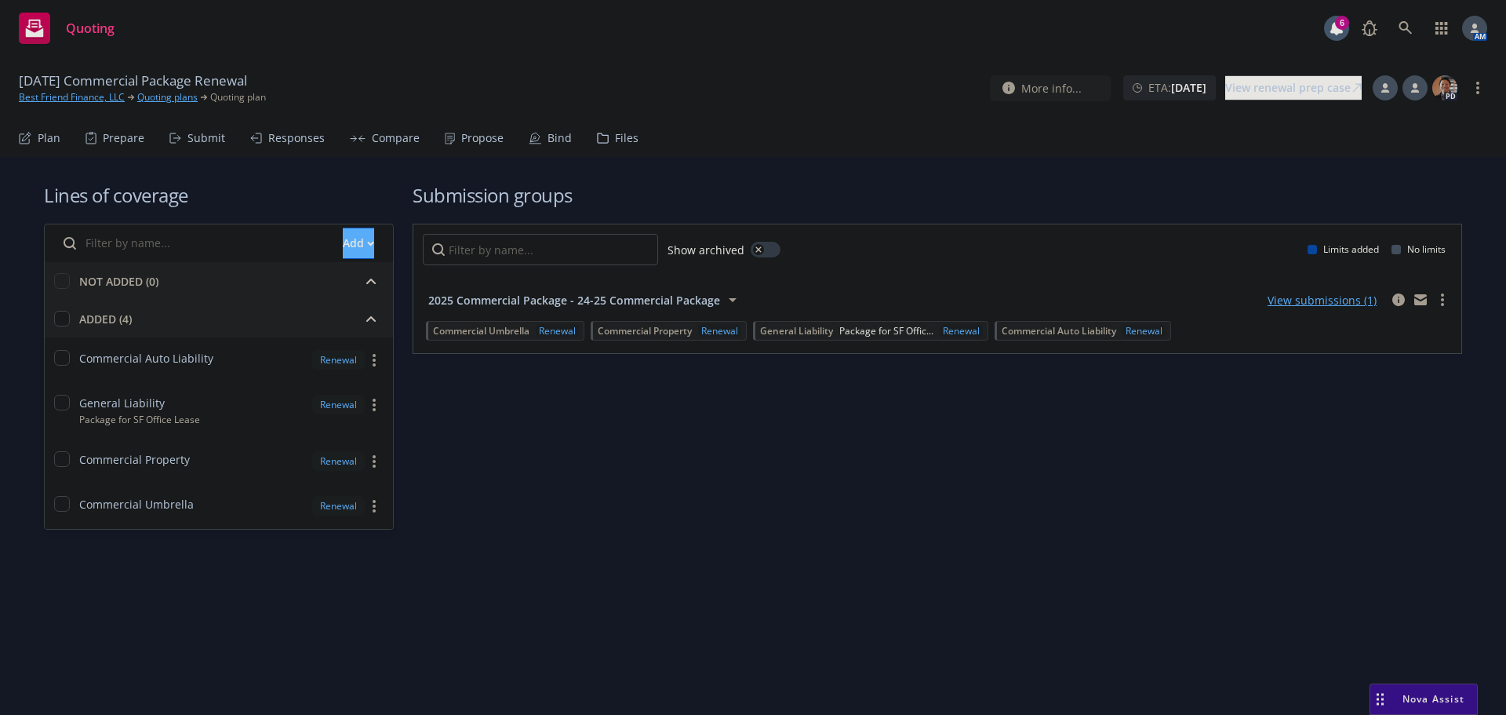
click at [177, 145] on div "Submit" at bounding box center [197, 138] width 56 height 38
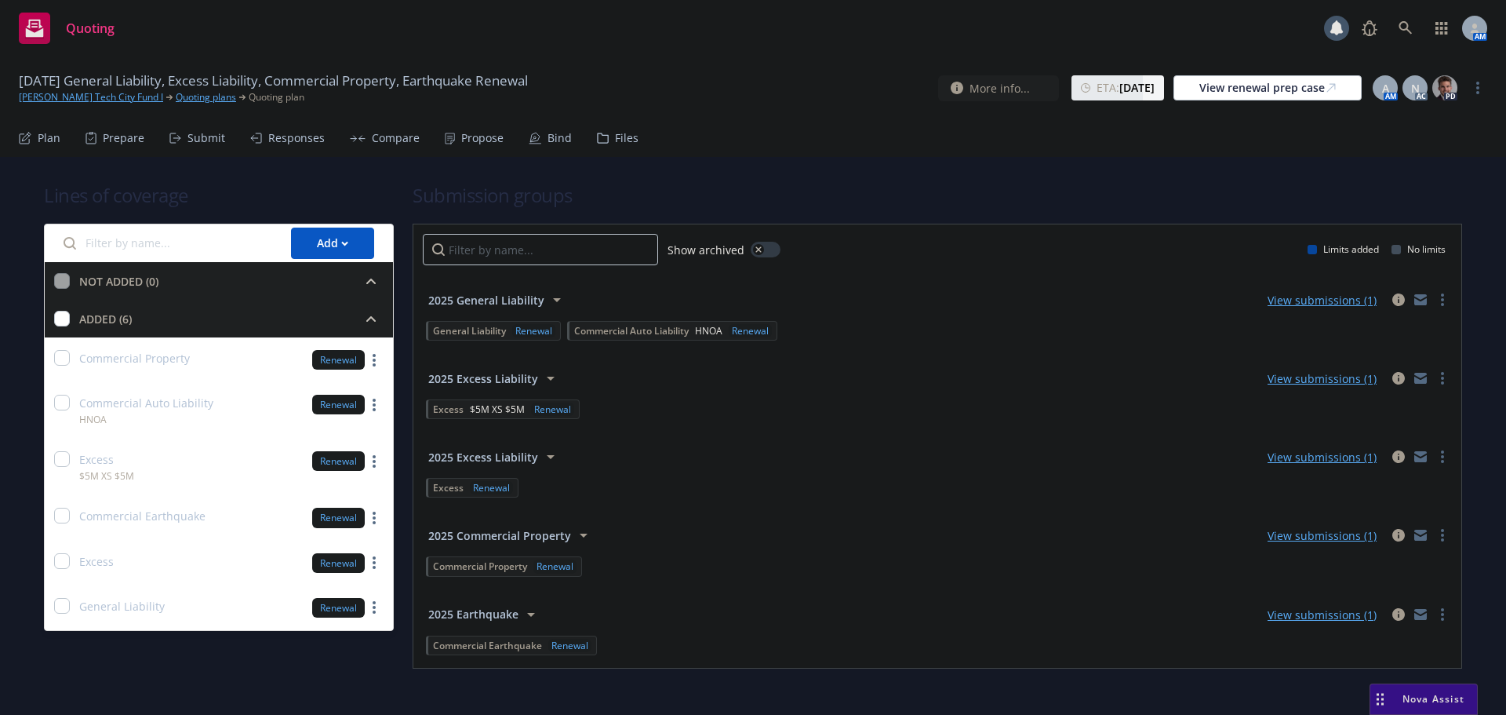
click at [474, 140] on div "Propose" at bounding box center [482, 138] width 42 height 13
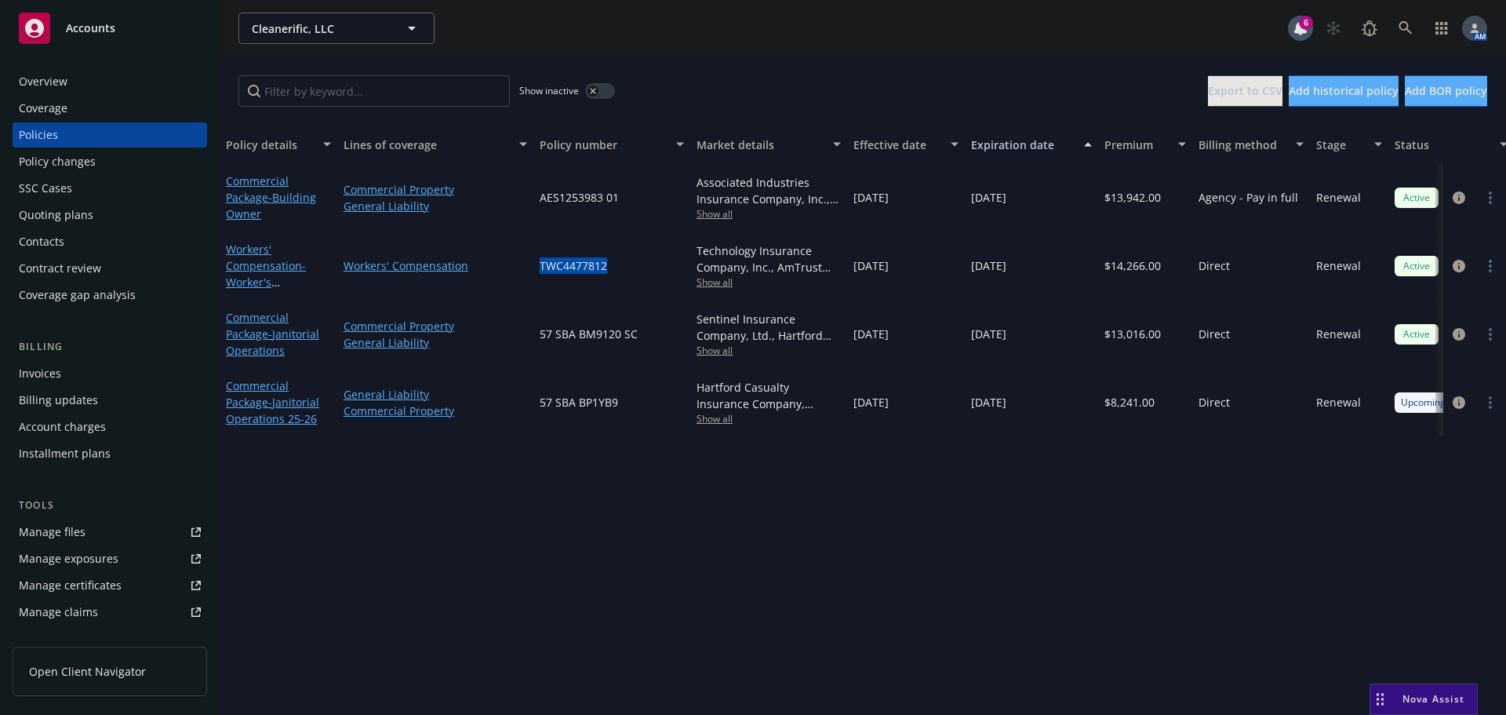
drag, startPoint x: 610, startPoint y: 263, endPoint x: 550, endPoint y: 271, distance: 61.0
click at [533, 271] on div "TWC4477812" at bounding box center [611, 265] width 157 height 68
copy span "TWC4477812"
click at [712, 286] on span "Show all" at bounding box center [769, 281] width 144 height 13
click at [723, 72] on div "Show inactive Export to CSV Add historical policy Add BOR policy" at bounding box center [863, 90] width 1287 height 69
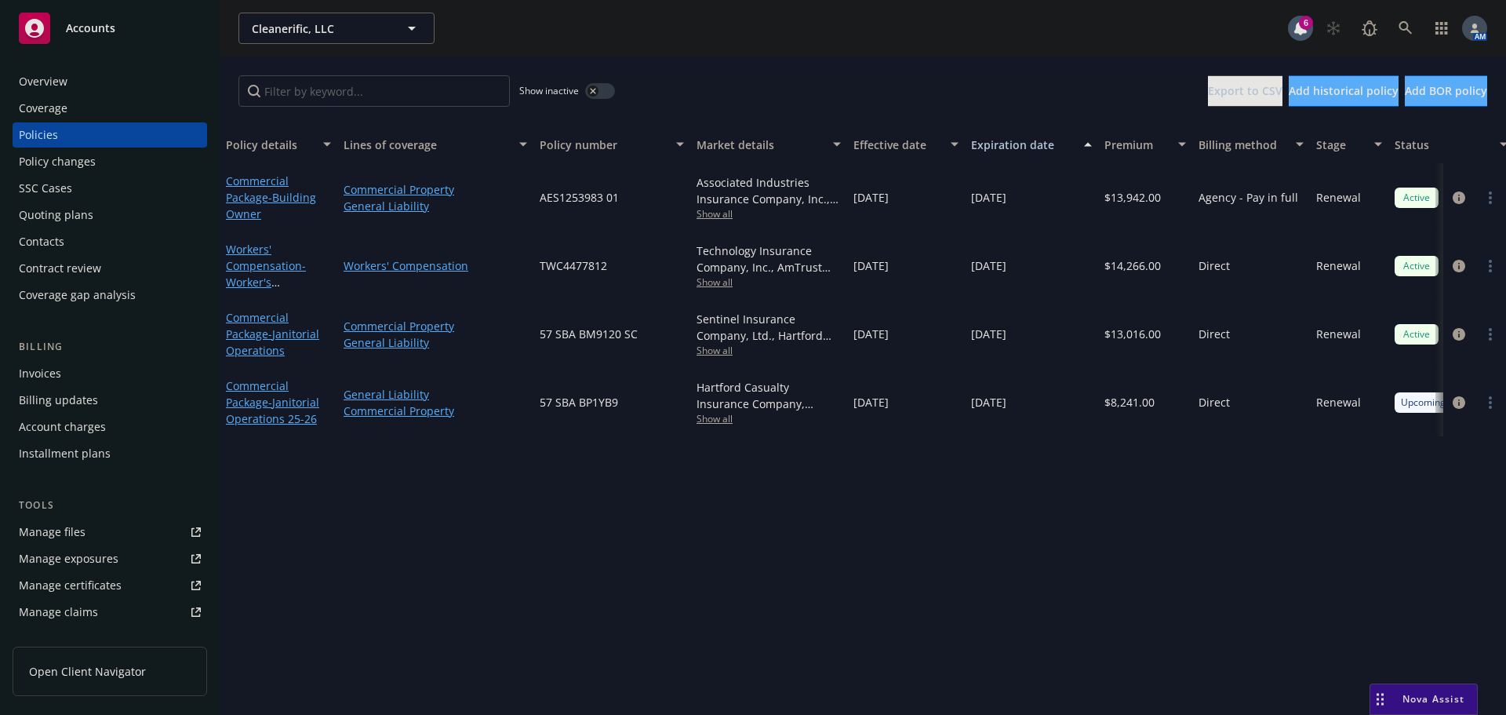
click at [75, 74] on div "Overview" at bounding box center [110, 81] width 182 height 25
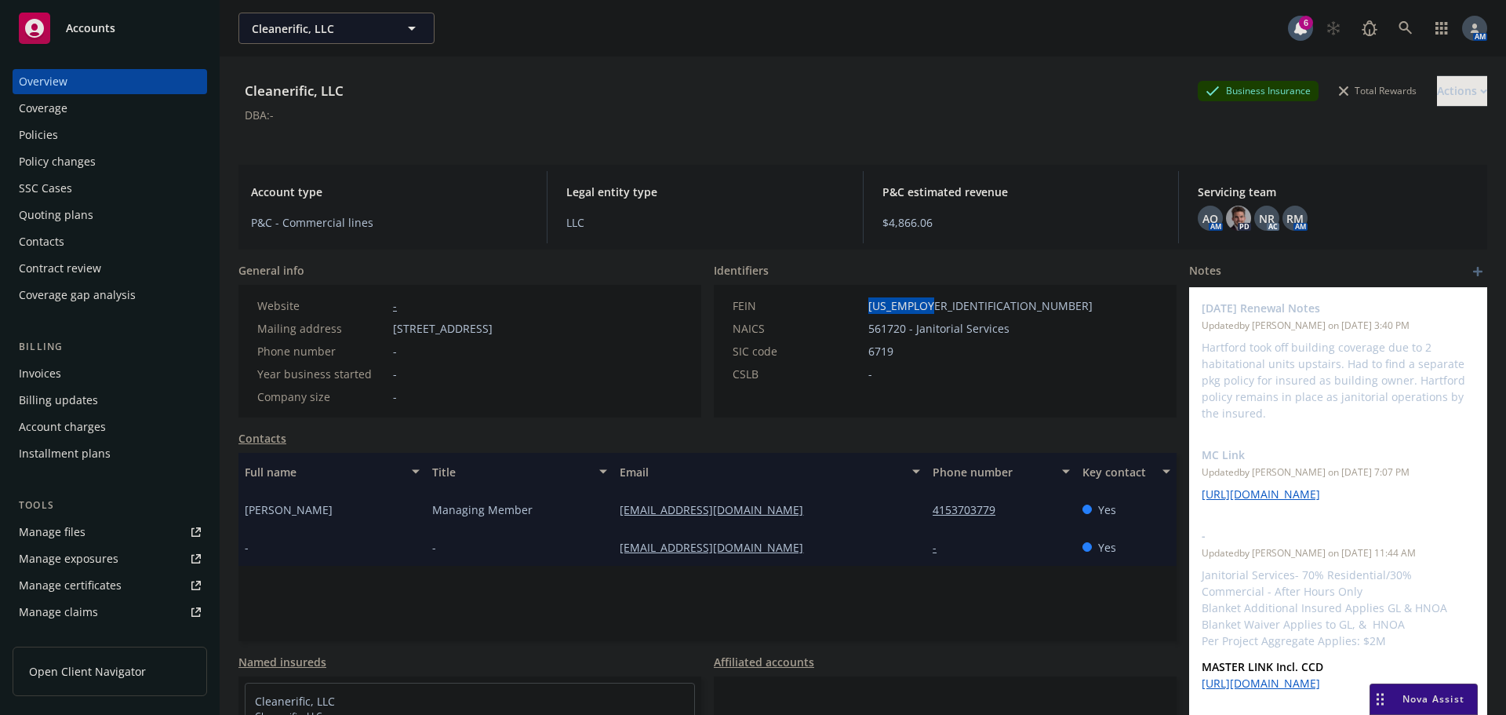
drag, startPoint x: 927, startPoint y: 302, endPoint x: 864, endPoint y: 305, distance: 63.6
click at [864, 305] on div "FEIN 84-2415009" at bounding box center [912, 305] width 373 height 16
copy span "84-2415009"
click at [39, 129] on div "Policies" at bounding box center [38, 134] width 39 height 25
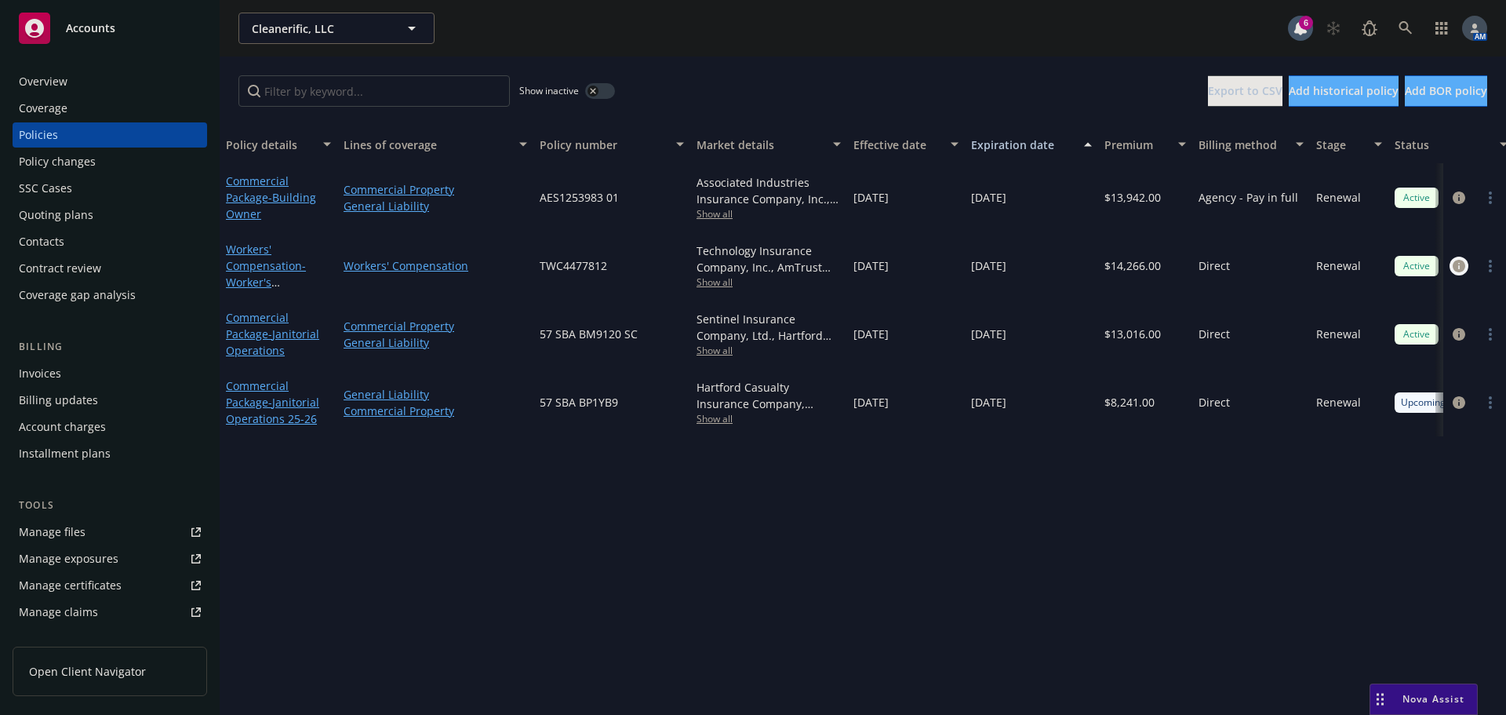
click at [1453, 267] on icon "circleInformation" at bounding box center [1459, 266] width 13 height 13
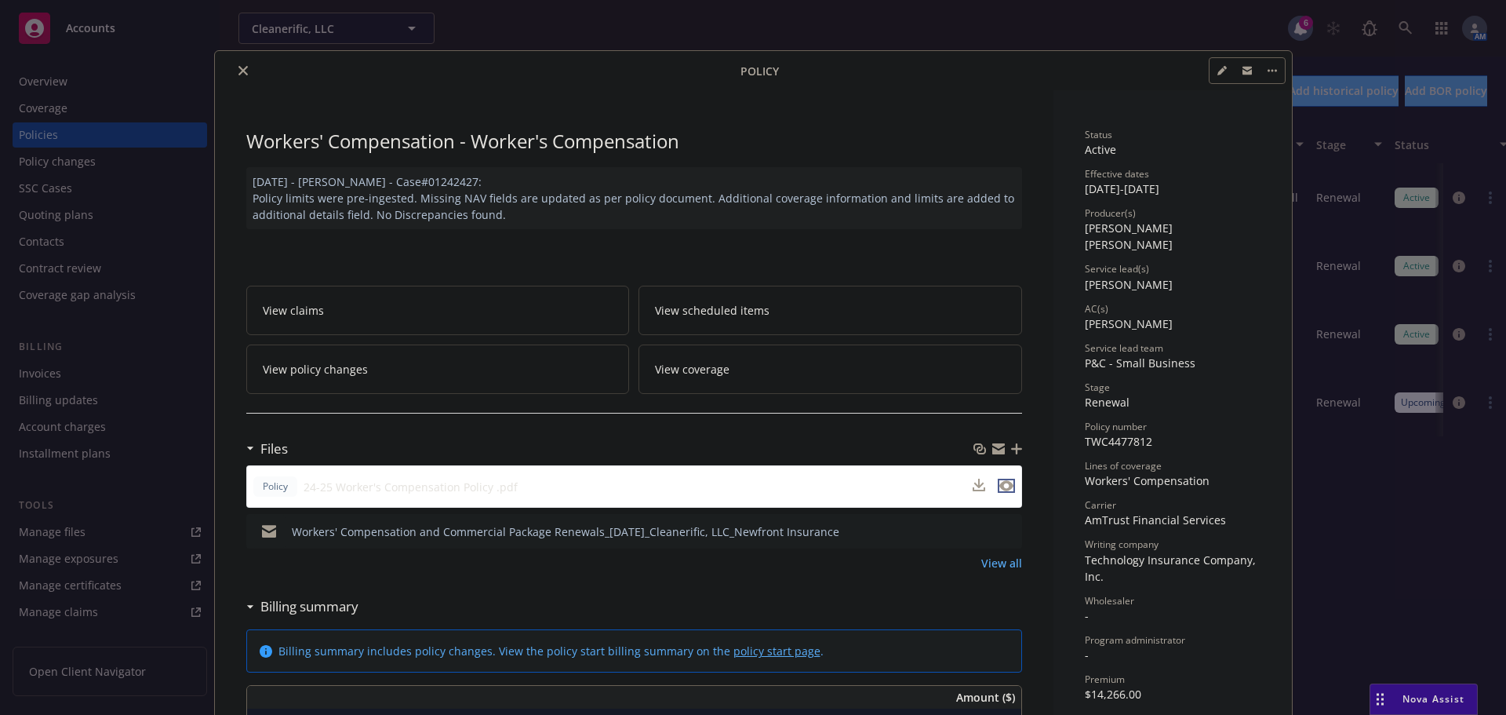
click at [1007, 486] on button "preview file" at bounding box center [1006, 486] width 17 height 14
click at [238, 72] on icon "close" at bounding box center [242, 70] width 9 height 9
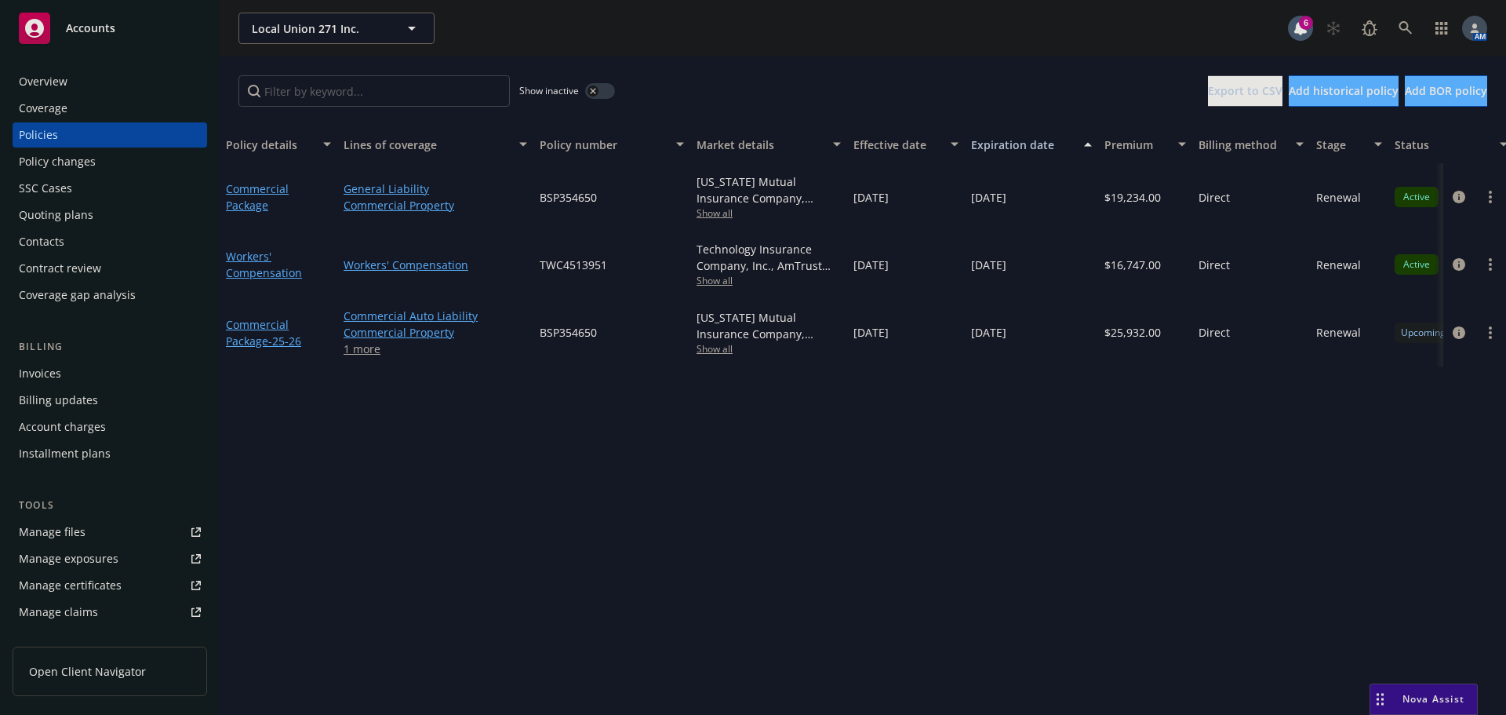
click at [367, 352] on link "1 more" at bounding box center [436, 348] width 184 height 16
click at [1461, 341] on icon "circleInformation" at bounding box center [1459, 340] width 13 height 13
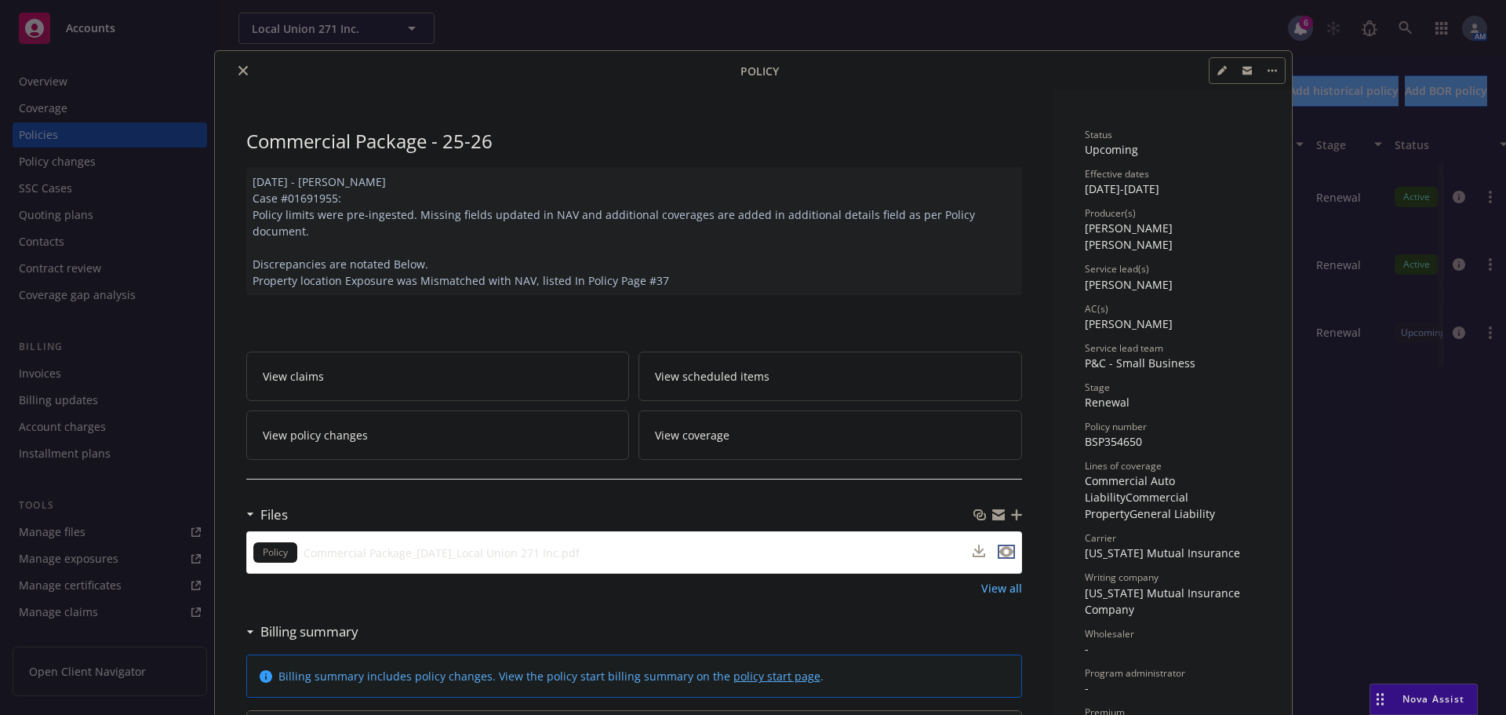
click at [999, 546] on icon "preview file" at bounding box center [1006, 551] width 14 height 11
click at [240, 74] on icon "close" at bounding box center [242, 70] width 9 height 9
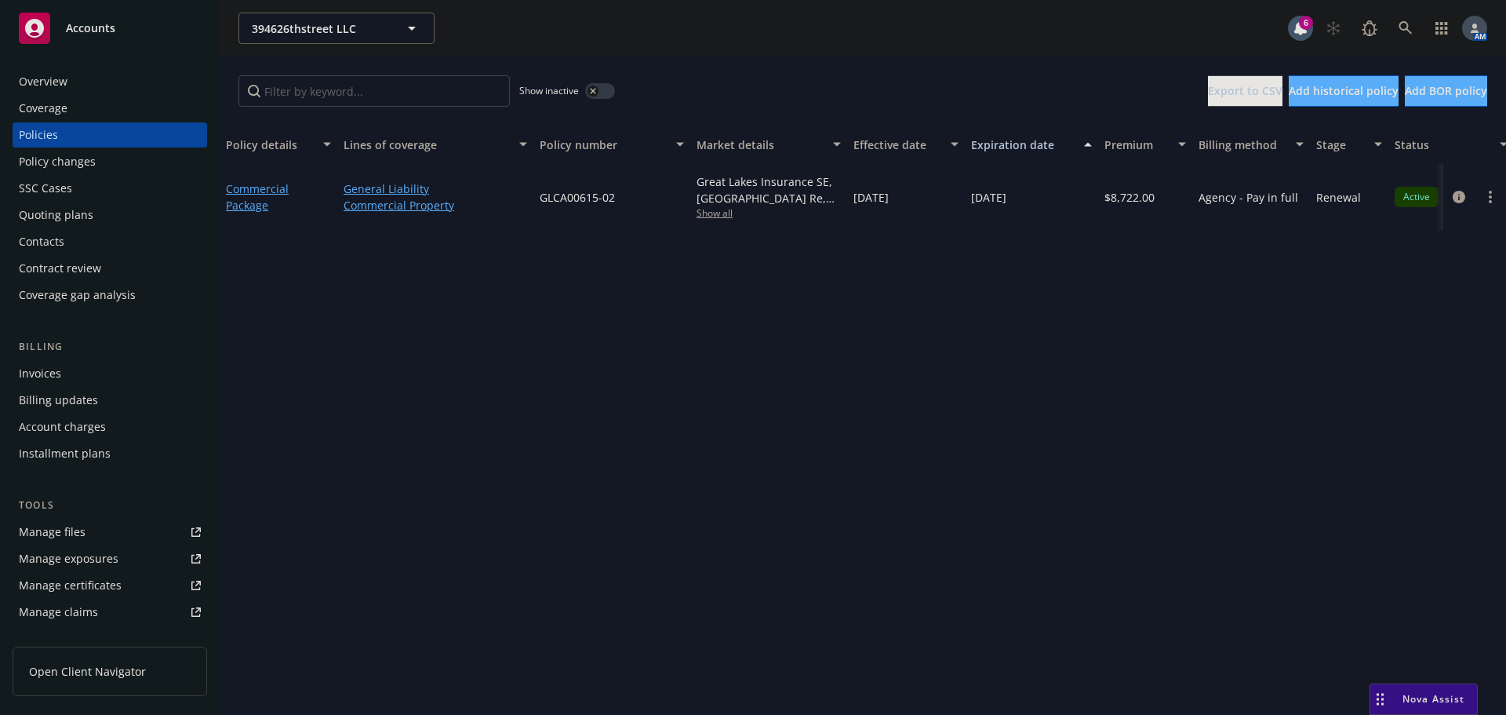
click at [722, 215] on span "Show all" at bounding box center [769, 212] width 144 height 13
drag, startPoint x: 374, startPoint y: 396, endPoint x: 384, endPoint y: 390, distance: 12.0
click at [375, 395] on div "Policy details Lines of coverage Policy number Market details Effective date Ex…" at bounding box center [863, 420] width 1287 height 589
click at [726, 211] on span "Show all" at bounding box center [769, 212] width 144 height 13
click at [726, 51] on div "394626thstreet LLC 394626thstreet LLC 6 AM" at bounding box center [863, 28] width 1287 height 56
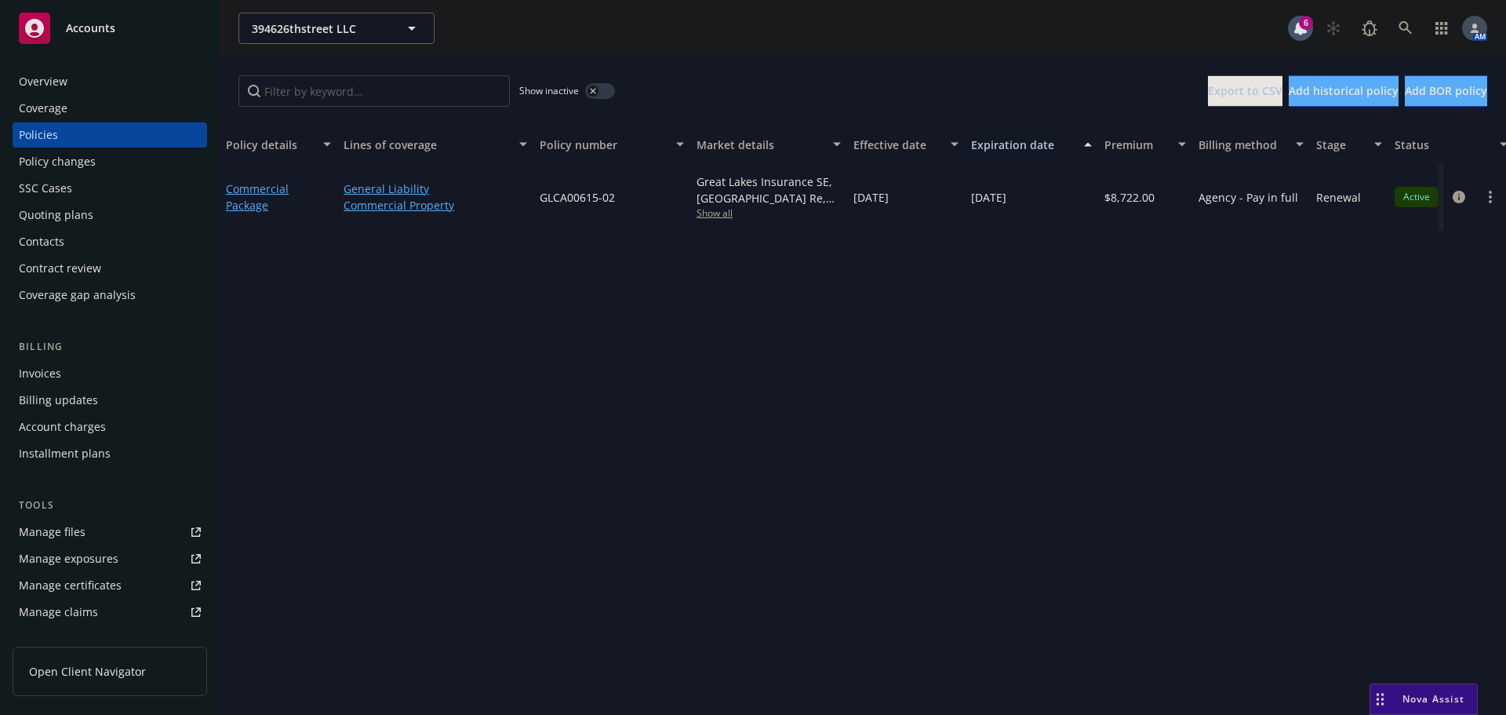
click at [723, 217] on span "Show all" at bounding box center [769, 212] width 144 height 13
click at [1448, 693] on span "Nova Assist" at bounding box center [1434, 698] width 62 height 13
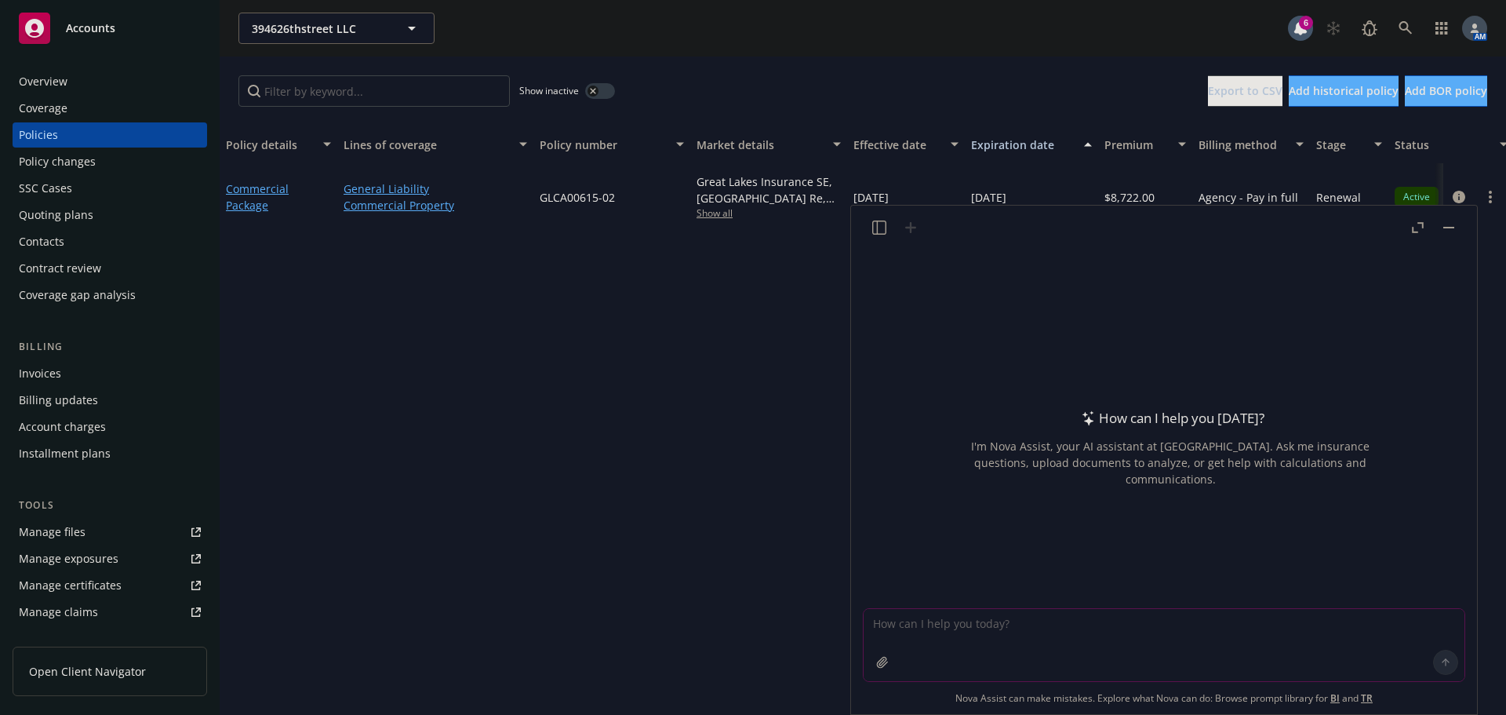
click at [995, 635] on textarea at bounding box center [1164, 645] width 601 height 72
type textarea "what is a surplus lines carrier?"
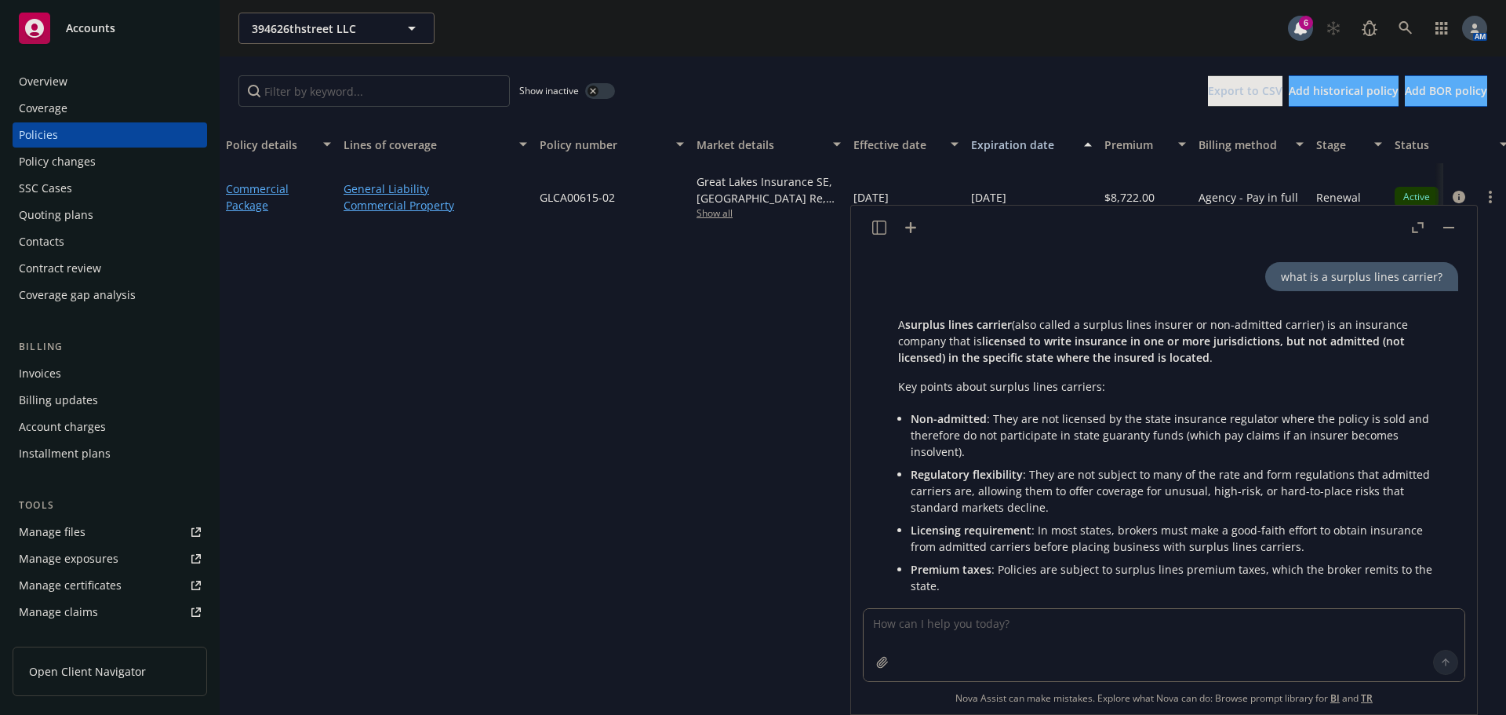
click at [1445, 226] on button "button" at bounding box center [1449, 227] width 19 height 19
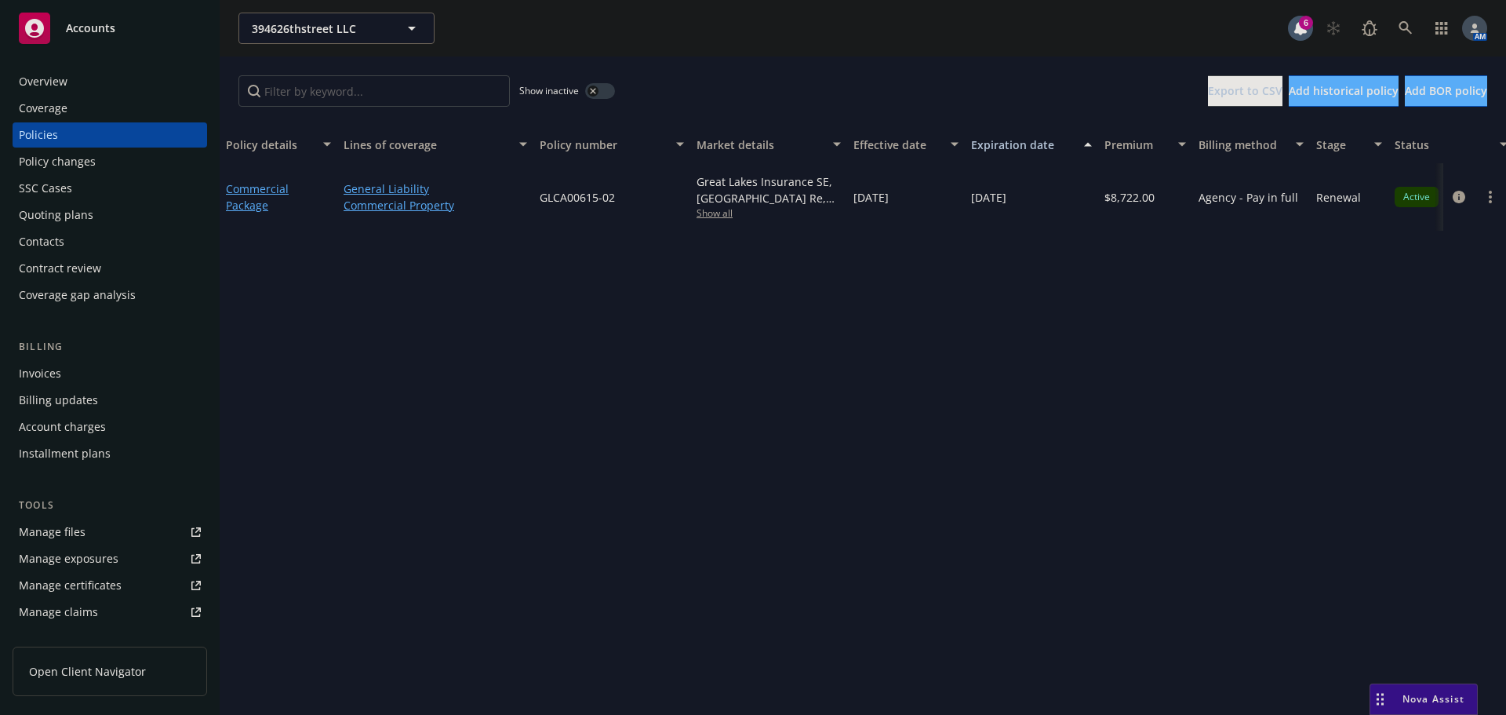
scroll to position [231, 0]
click at [1450, 690] on div "Nova Assist" at bounding box center [1424, 699] width 107 height 30
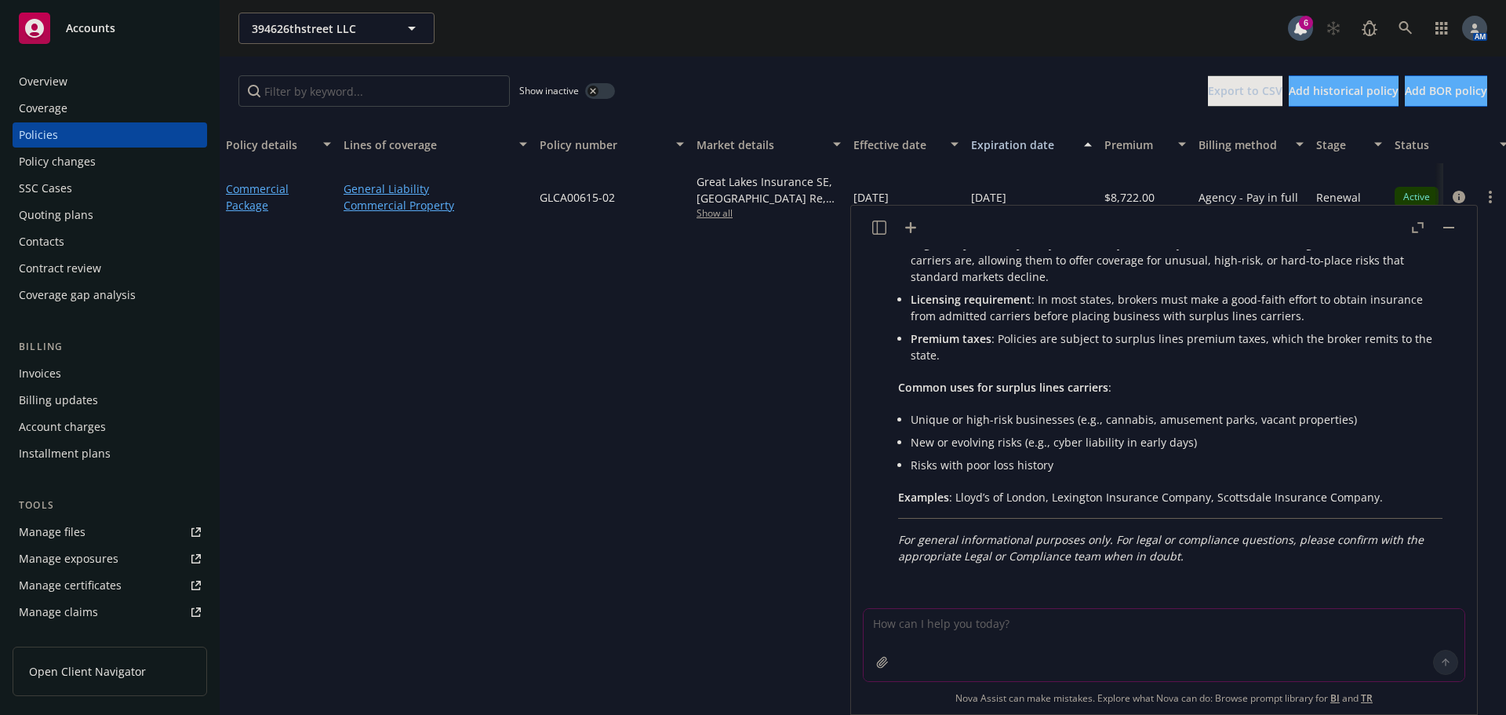
click at [1135, 621] on textarea at bounding box center [1164, 645] width 601 height 72
type textarea "What is the D1 form for?"
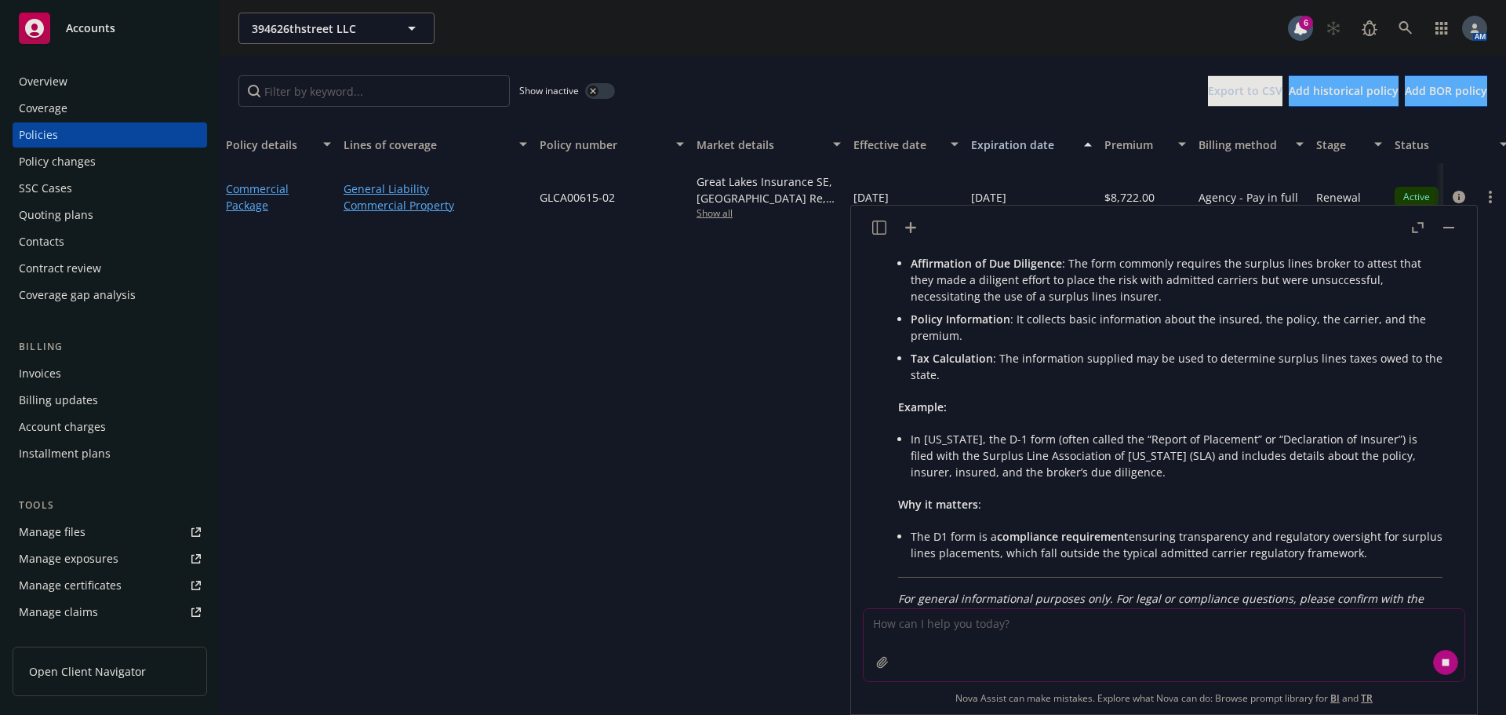
scroll to position [799, 0]
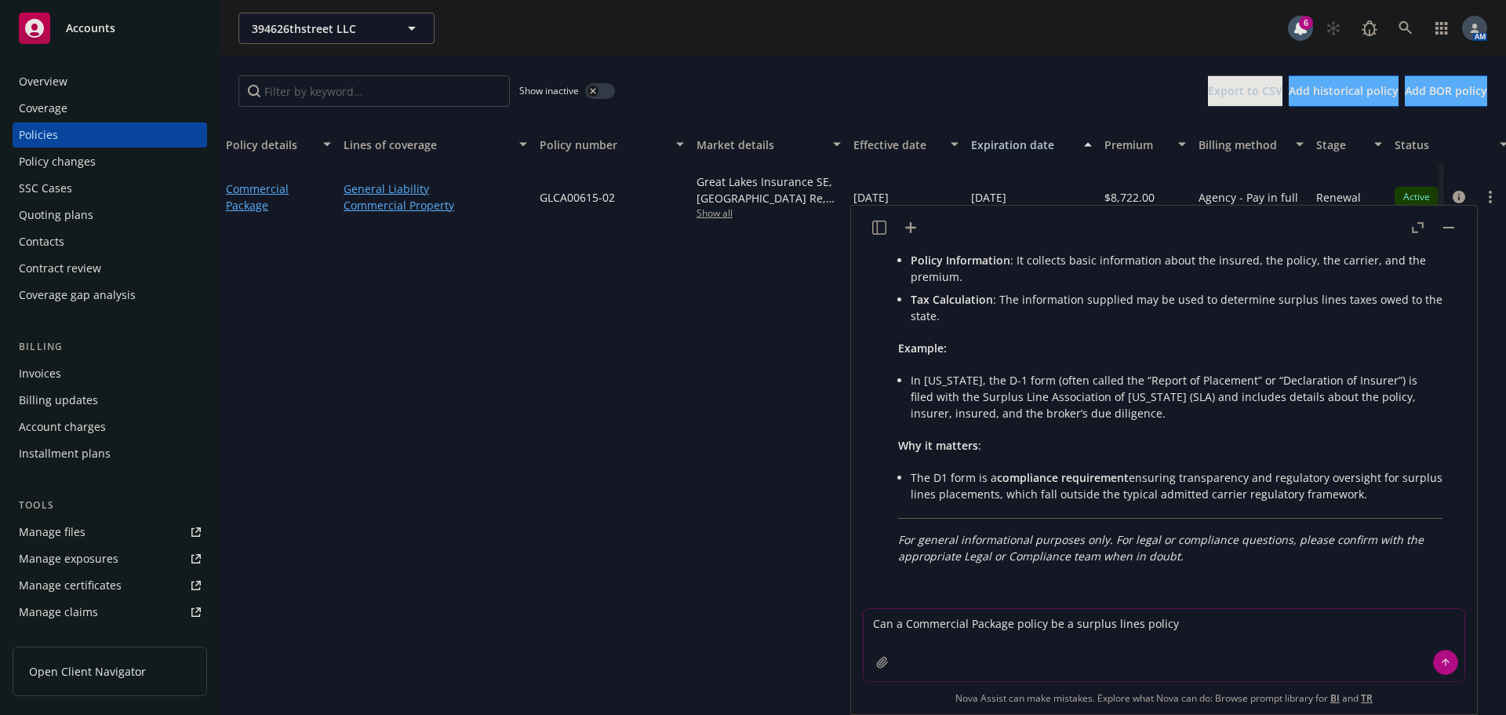
type textarea "Can a Commercial Package policy be a surplus lines policy?"
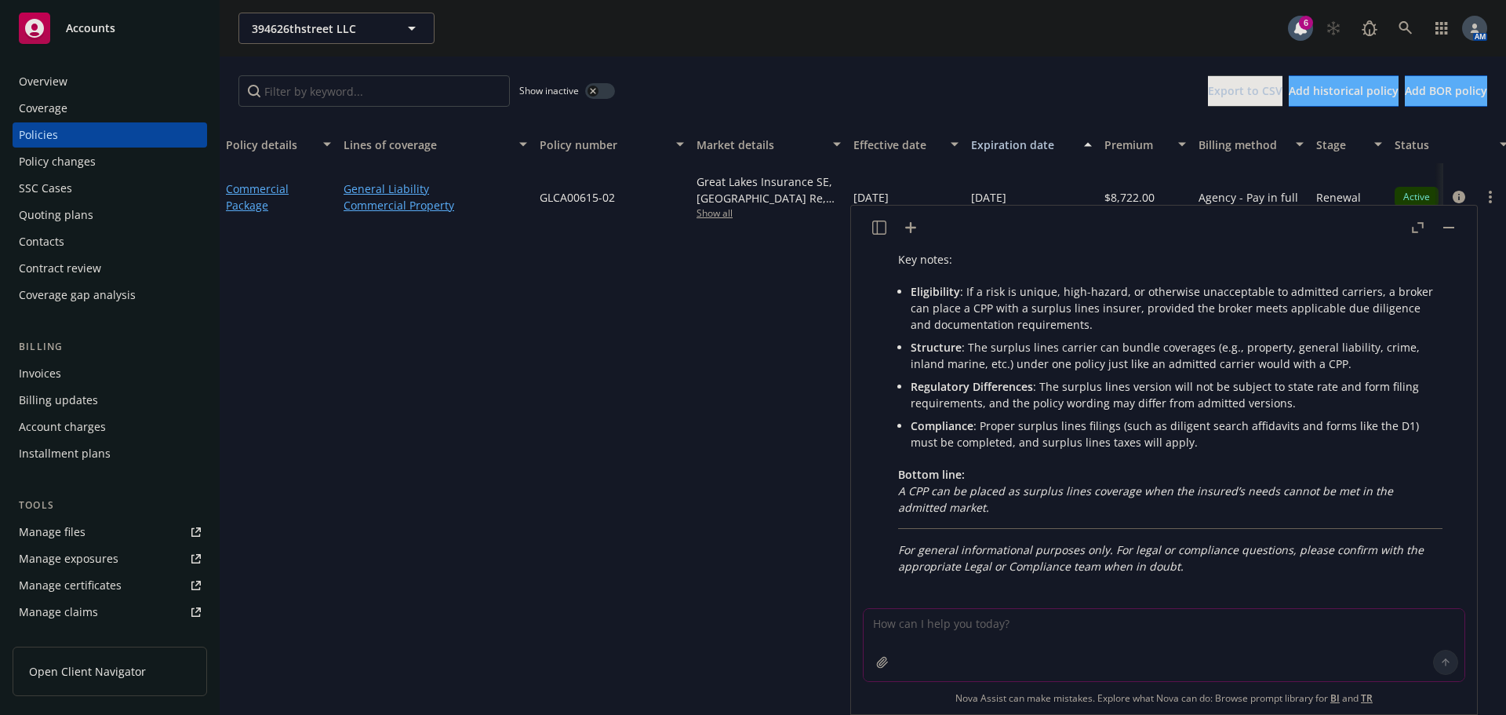
scroll to position [1247, 0]
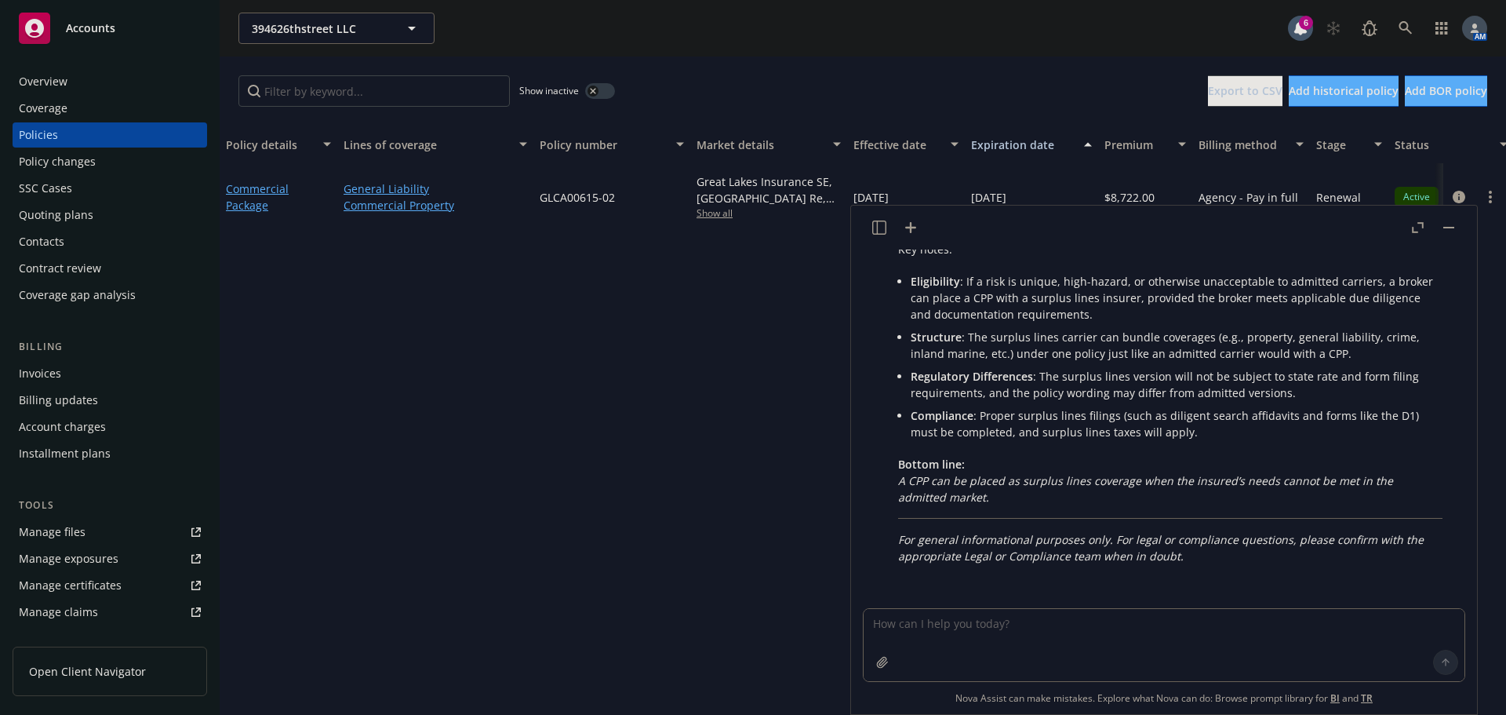
click at [710, 212] on span "Show all" at bounding box center [769, 212] width 144 height 13
click at [973, 627] on textarea at bounding box center [1164, 645] width 601 height 72
type textarea "Is Munich Re a surplus lines carrier?"
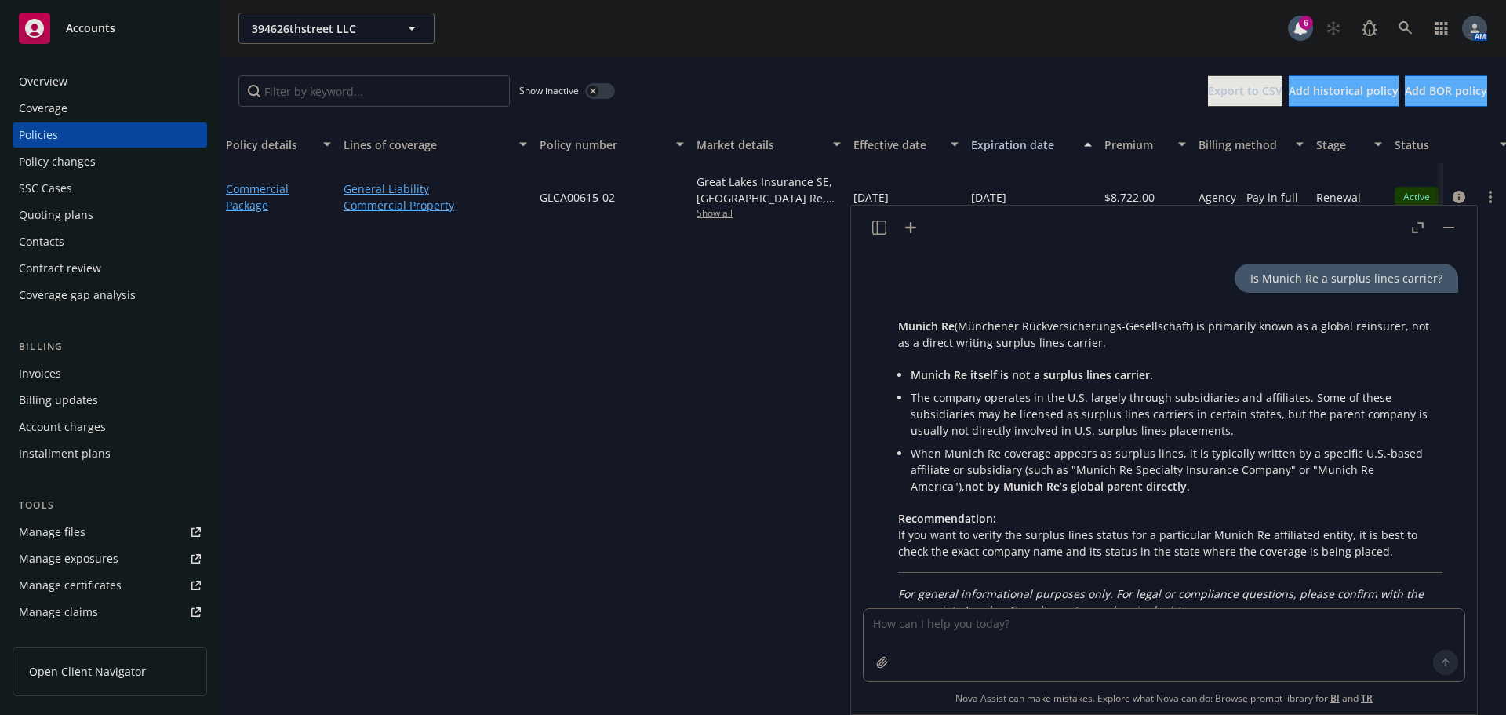
scroll to position [1626, 0]
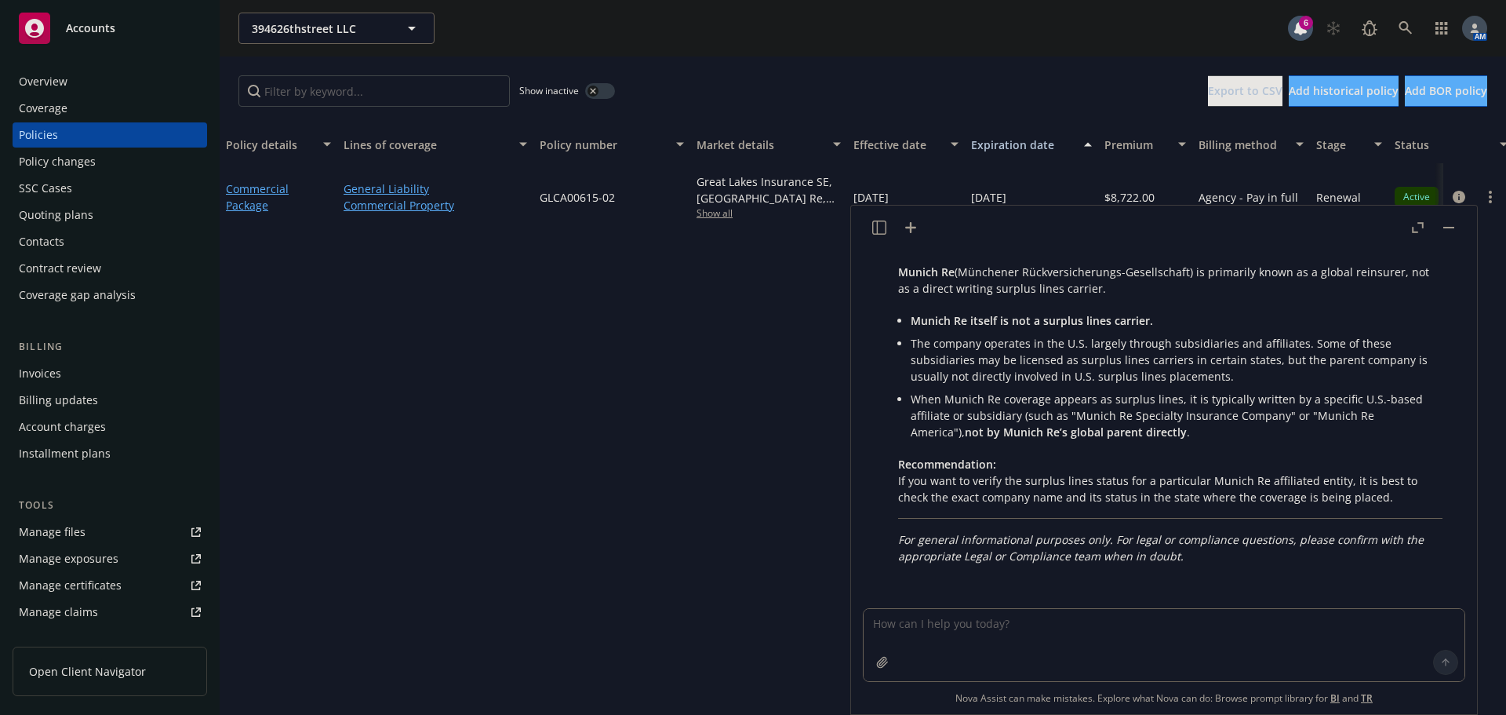
drag, startPoint x: 1450, startPoint y: 227, endPoint x: 1411, endPoint y: 259, distance: 50.7
click at [1450, 227] on rect "button" at bounding box center [1448, 228] width 11 height 2
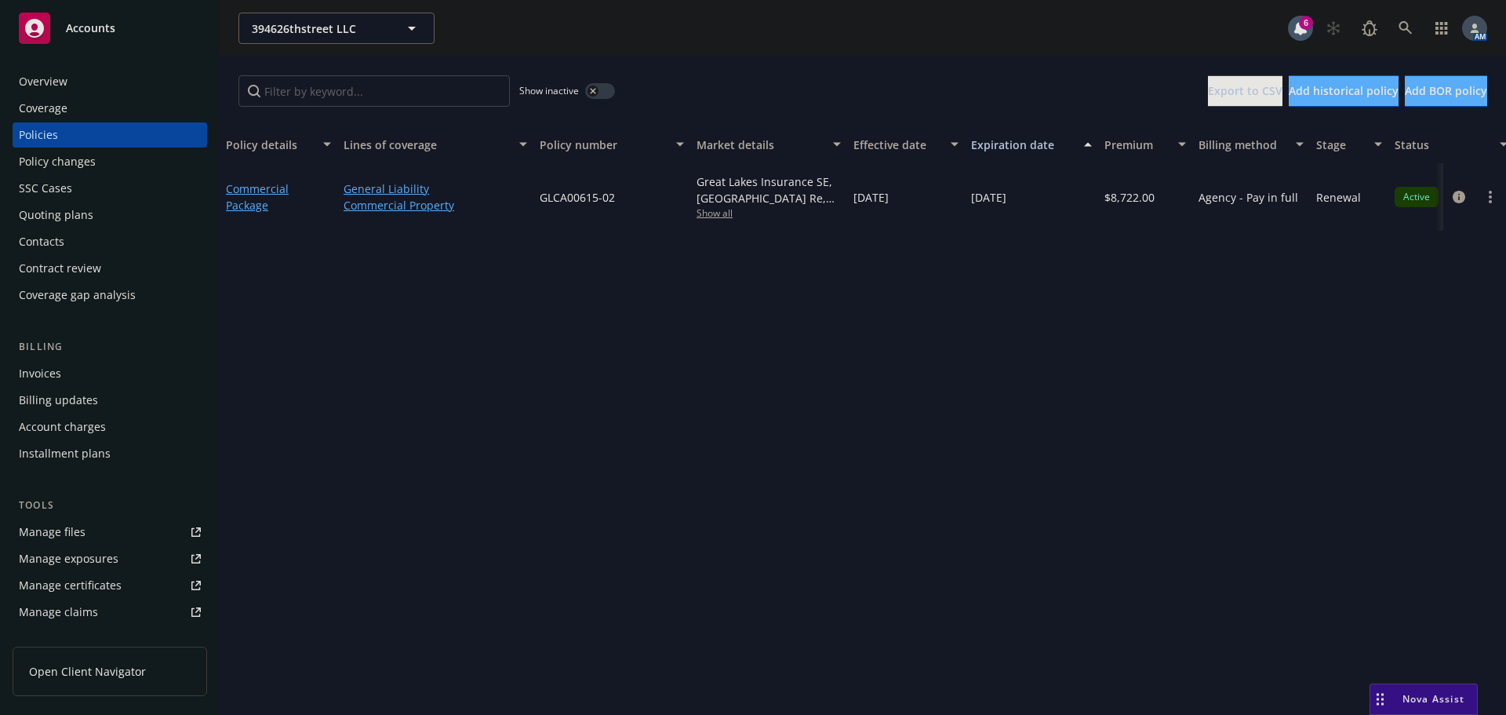
click at [1426, 698] on span "Nova Assist" at bounding box center [1434, 698] width 62 height 13
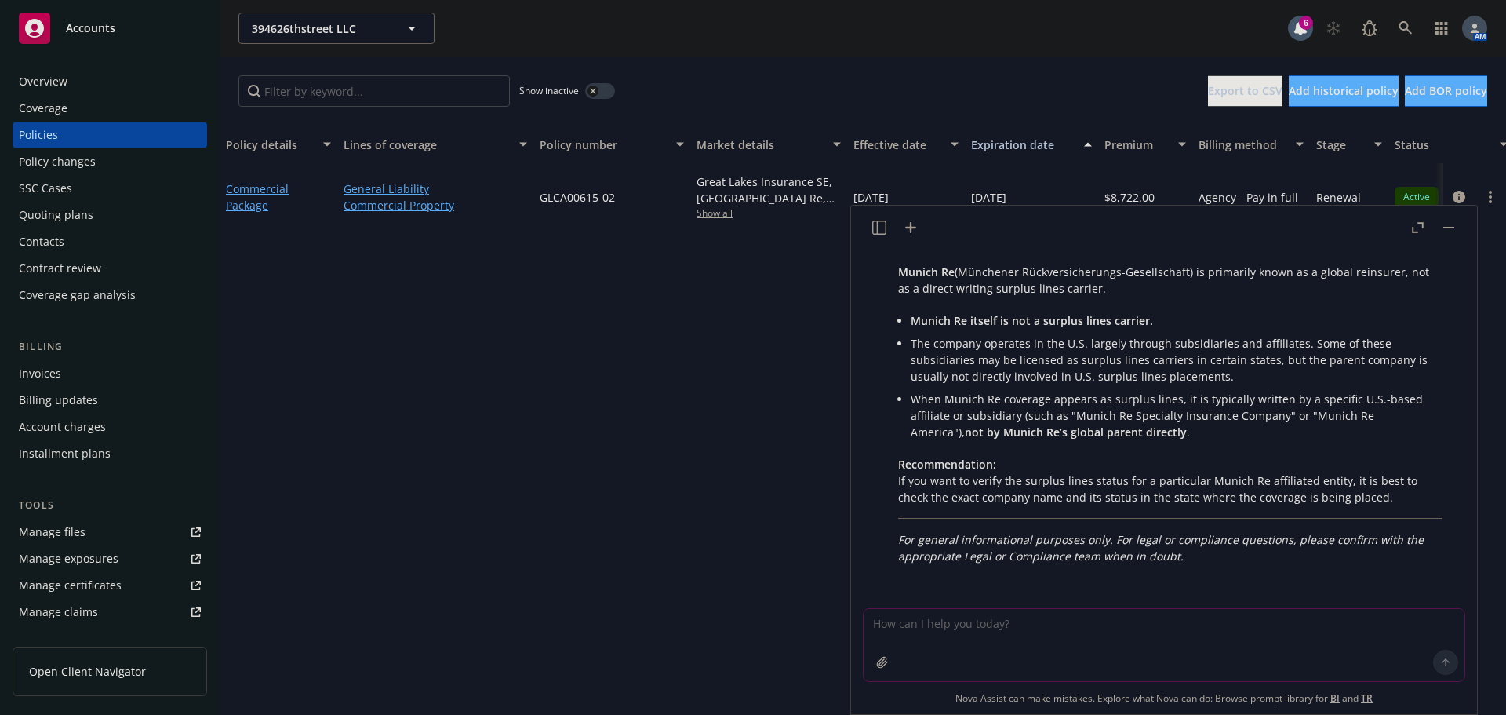
click at [1185, 654] on textarea at bounding box center [1164, 645] width 601 height 72
type textarea "what questions might an insured have about signing a D1 form?"
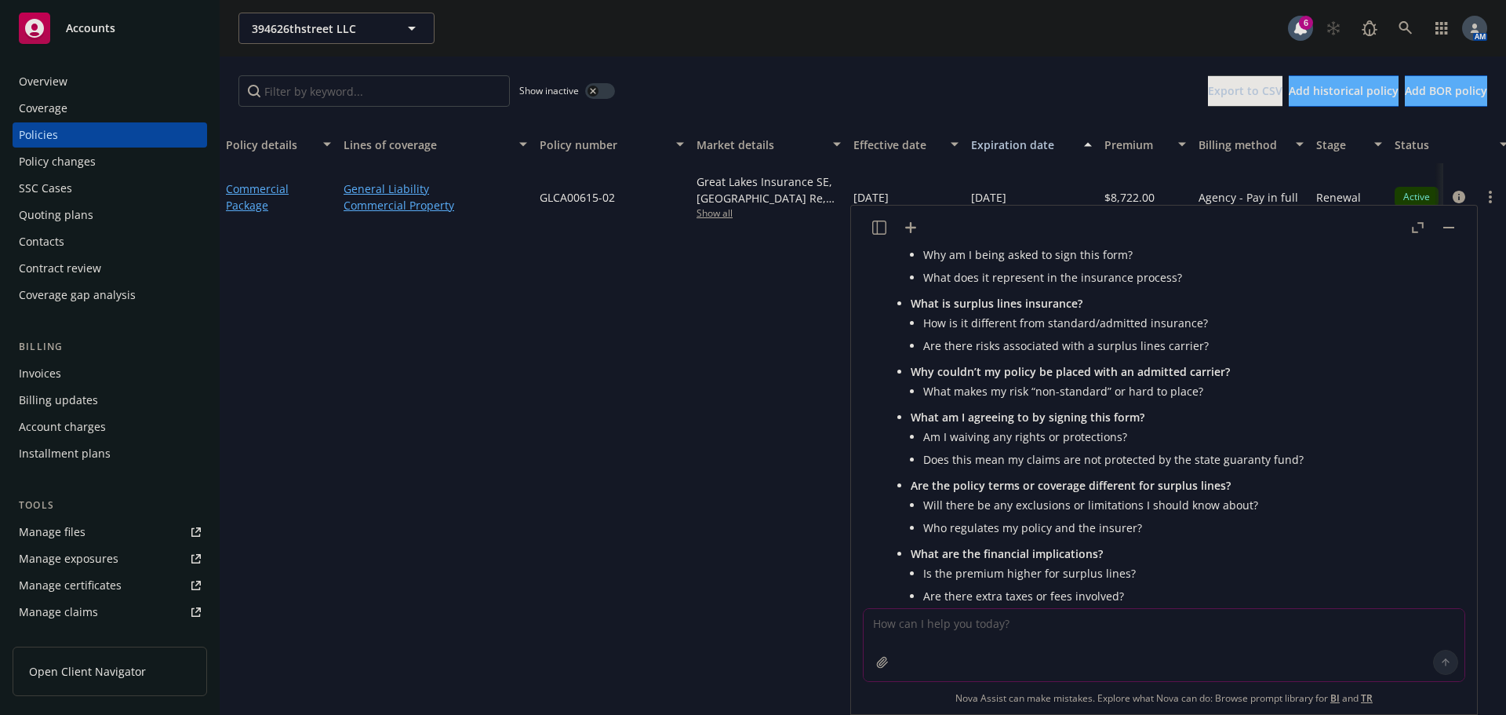
scroll to position [2036, 0]
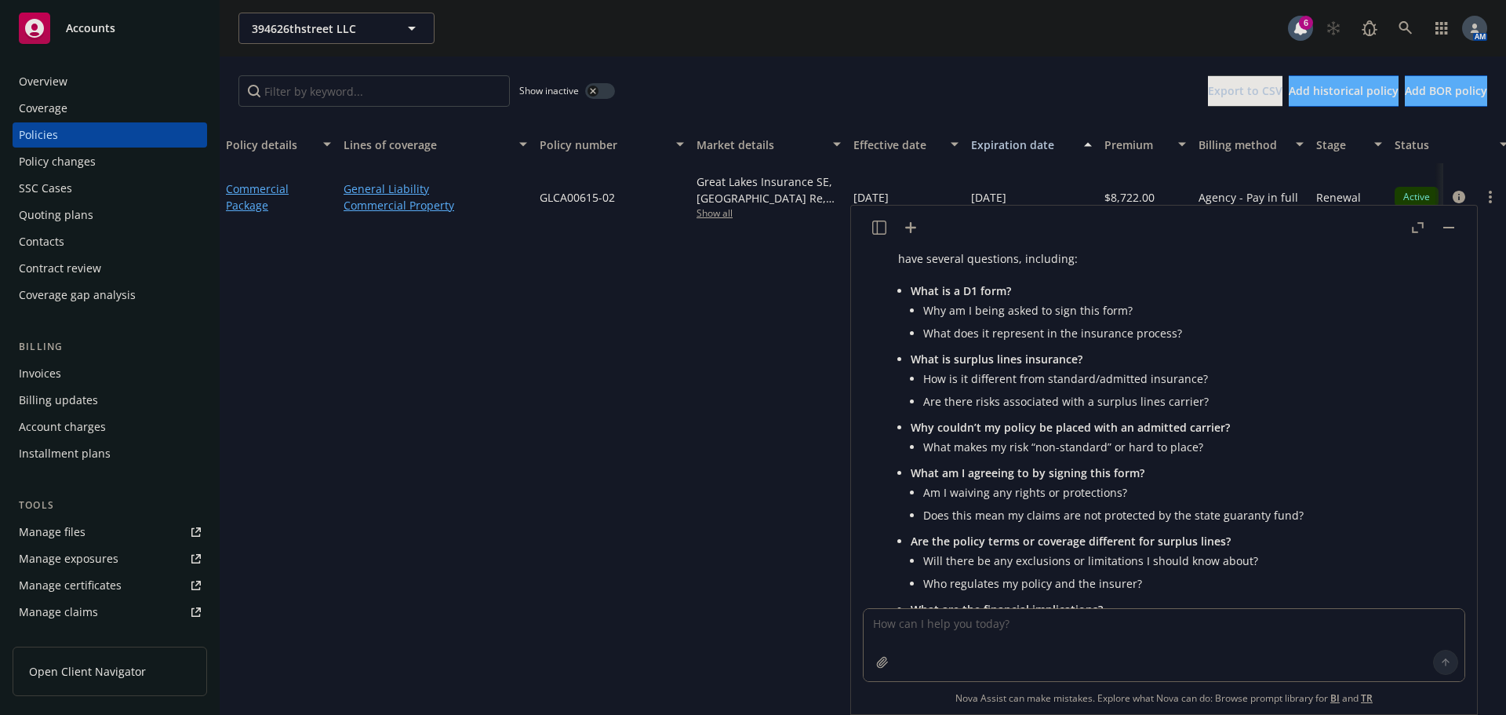
click at [83, 78] on div "Overview" at bounding box center [110, 81] width 182 height 25
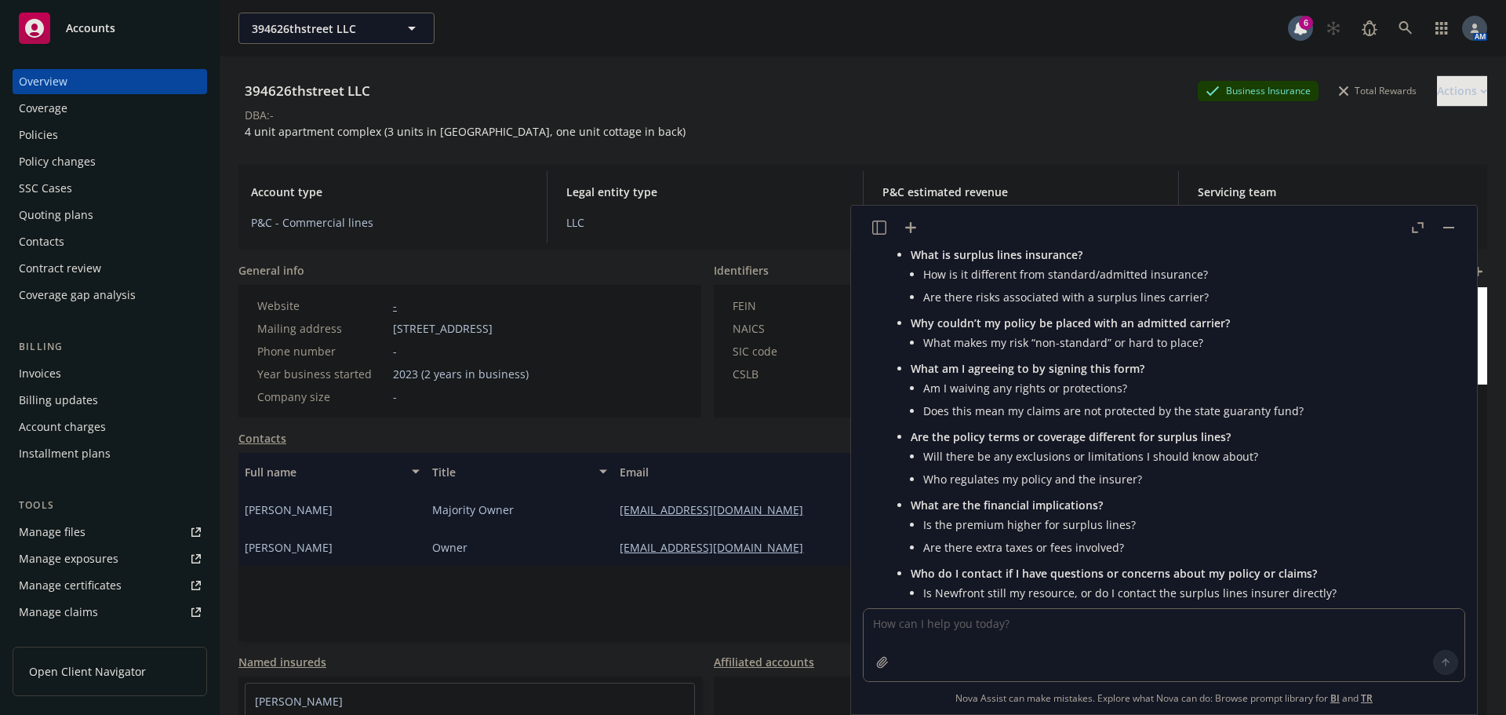
scroll to position [2114, 0]
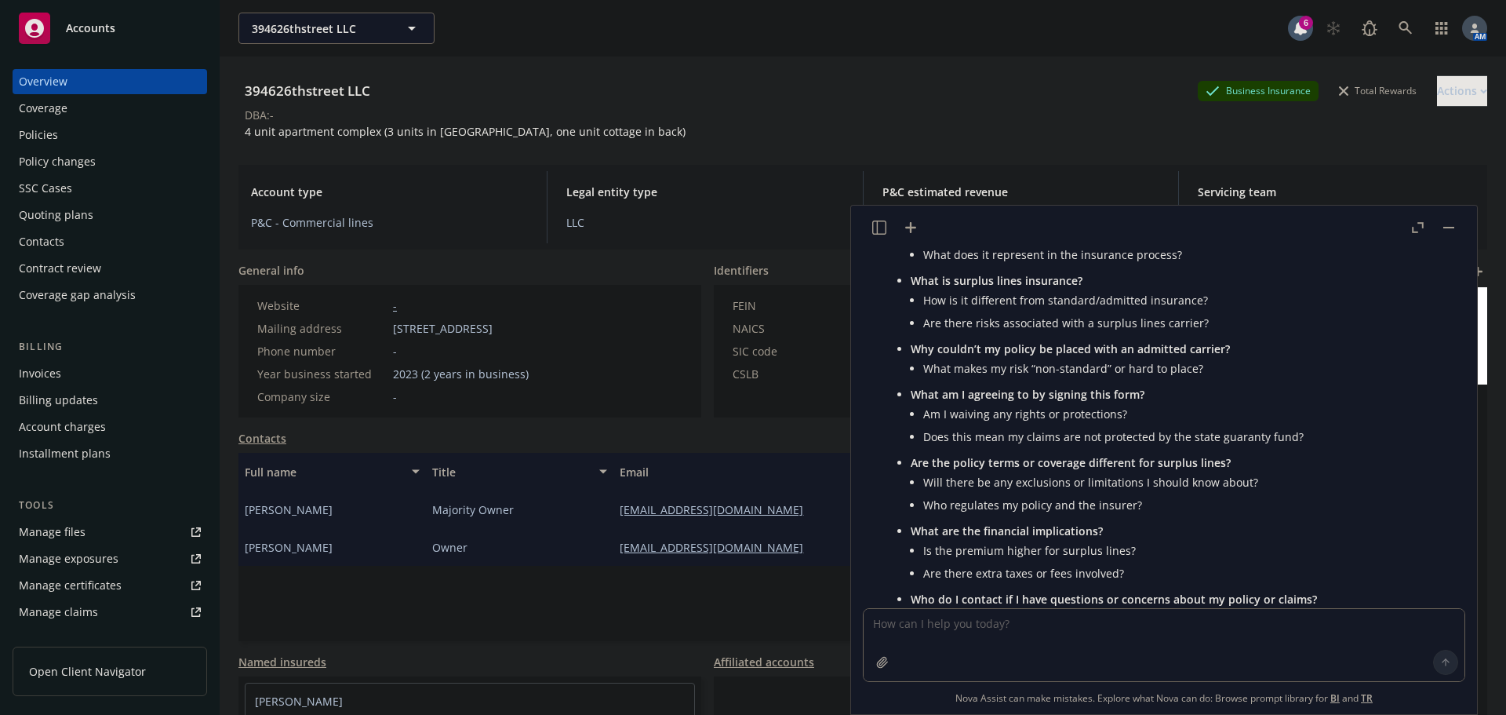
click at [83, 140] on div "Policies" at bounding box center [110, 134] width 182 height 25
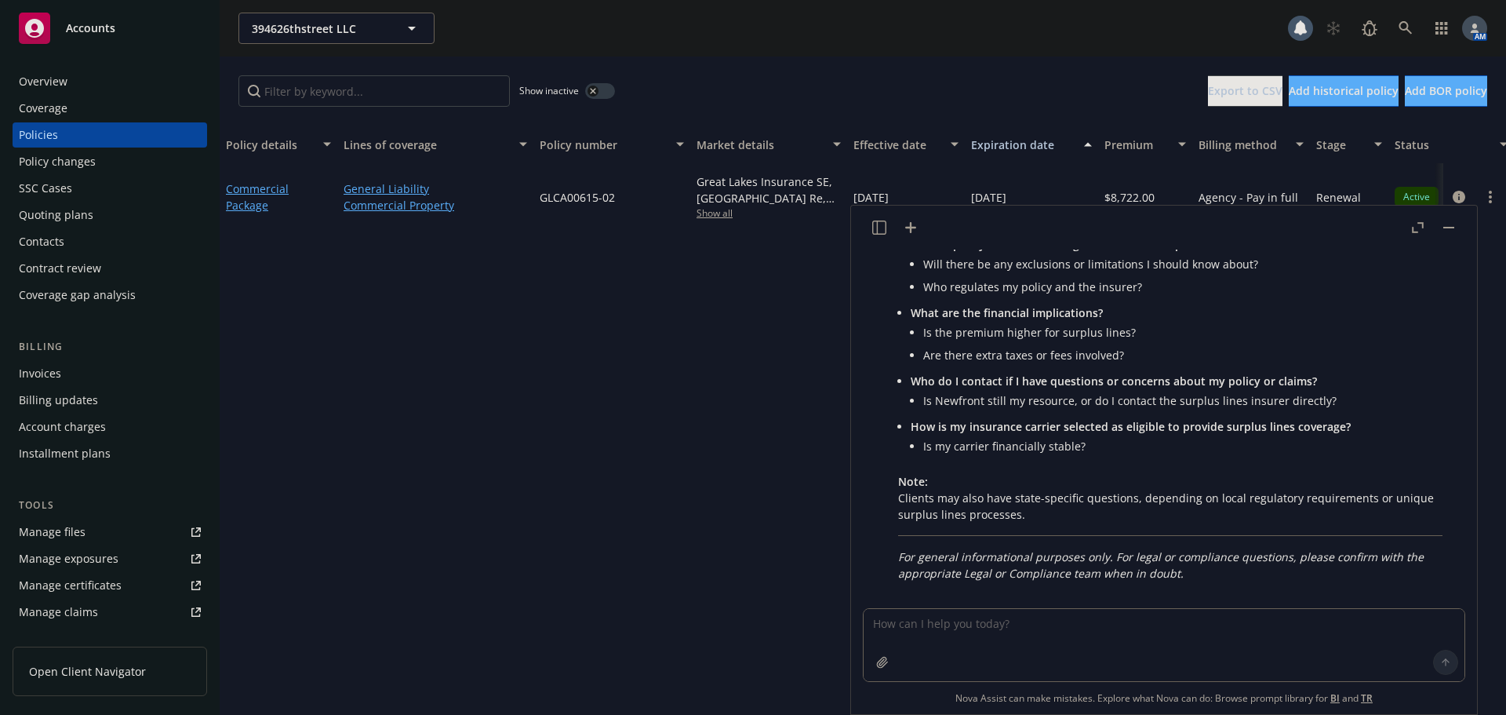
scroll to position [2350, 0]
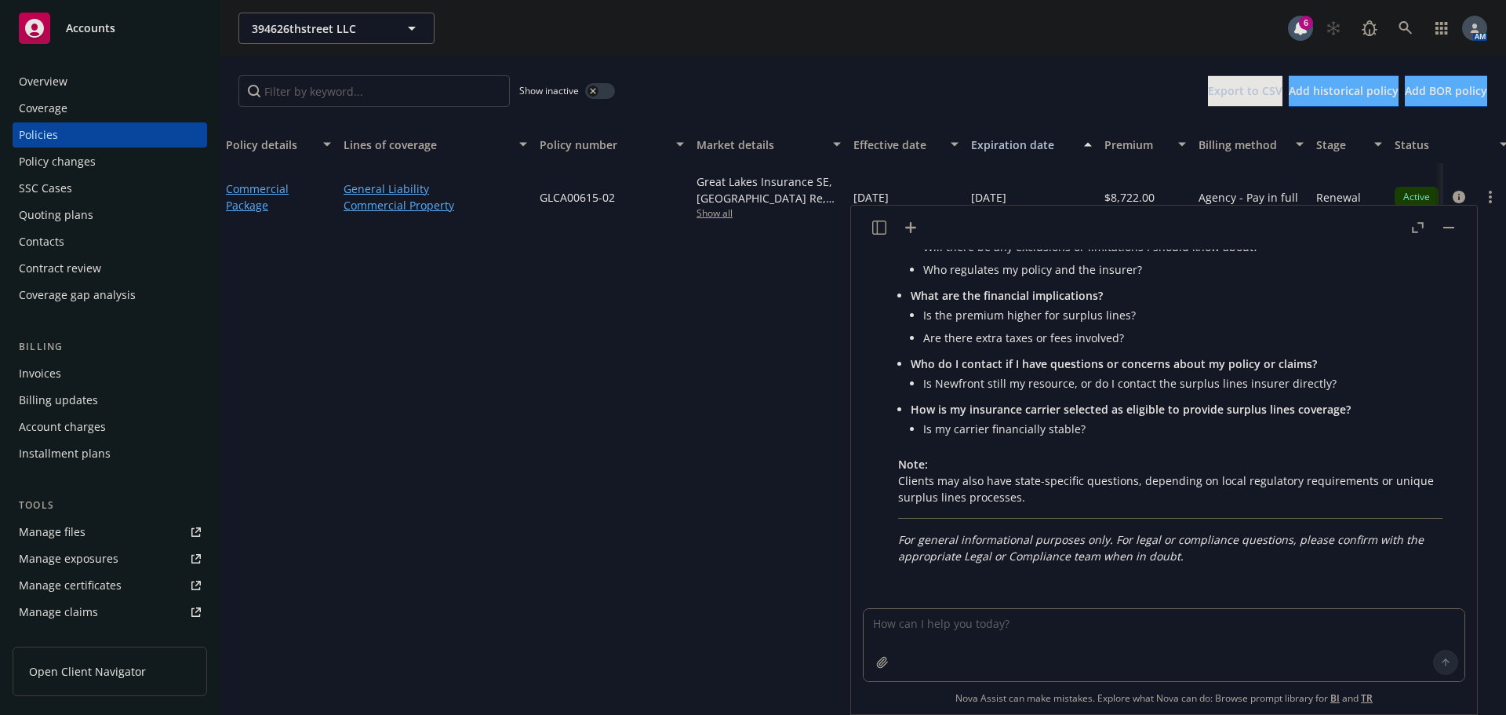
click at [1452, 220] on button "button" at bounding box center [1449, 227] width 19 height 19
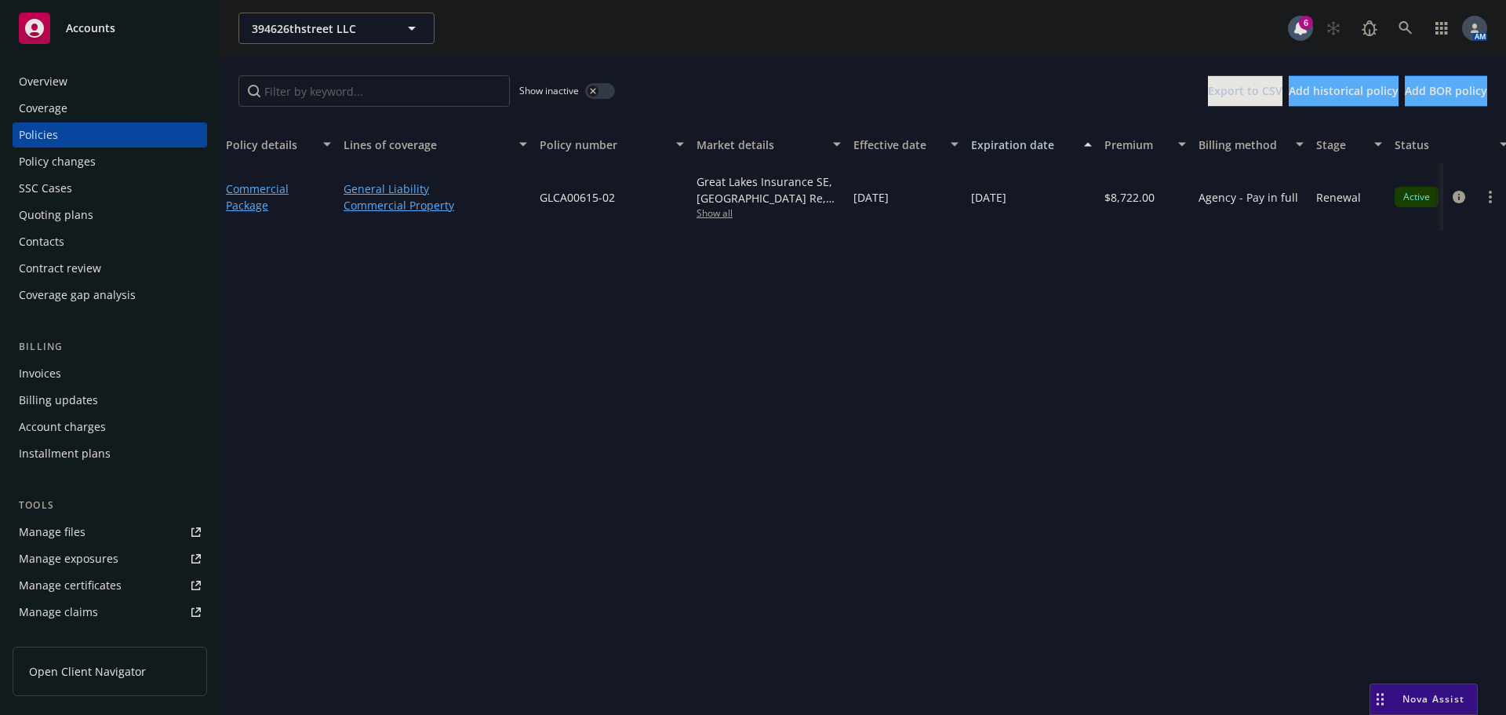
click at [588, 92] on div "button" at bounding box center [593, 91] width 11 height 11
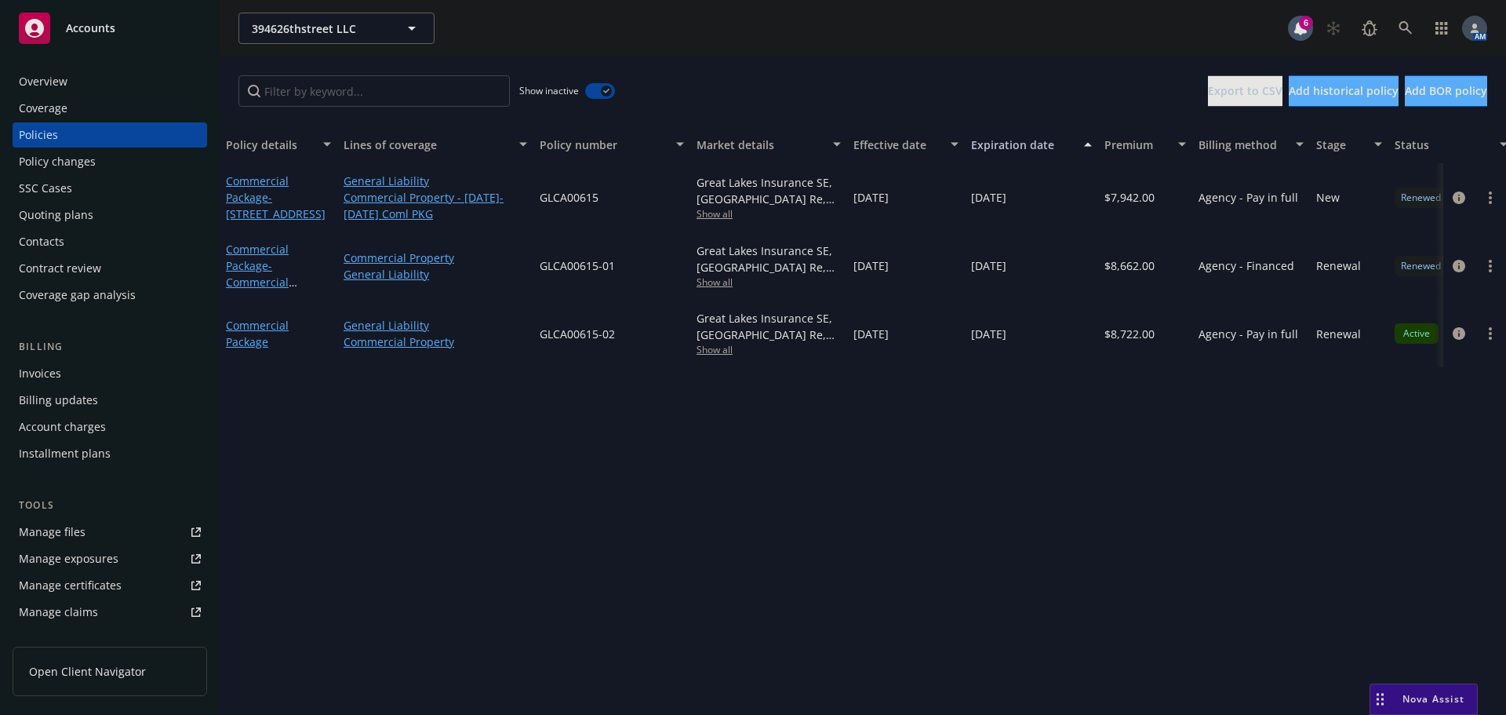
click at [596, 89] on button "button" at bounding box center [600, 91] width 30 height 16
